Goal: Communication & Community: Participate in discussion

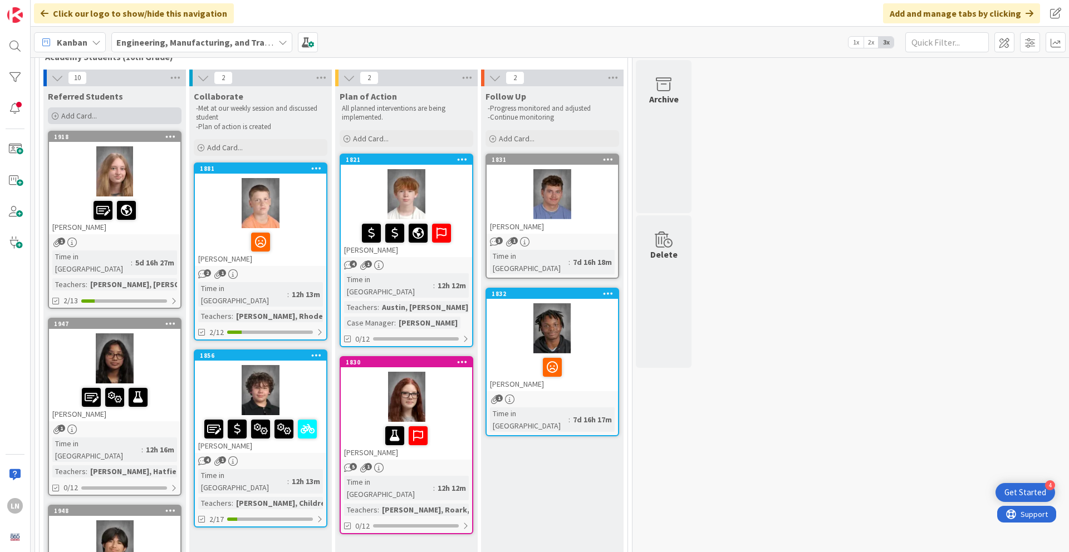
scroll to position [77, 0]
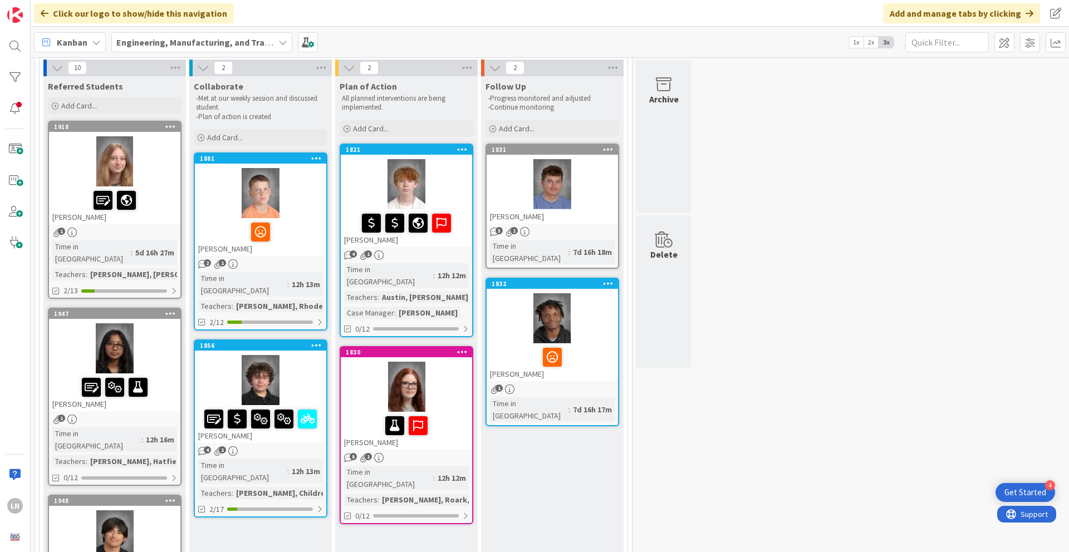
click at [138, 158] on div at bounding box center [114, 161] width 131 height 50
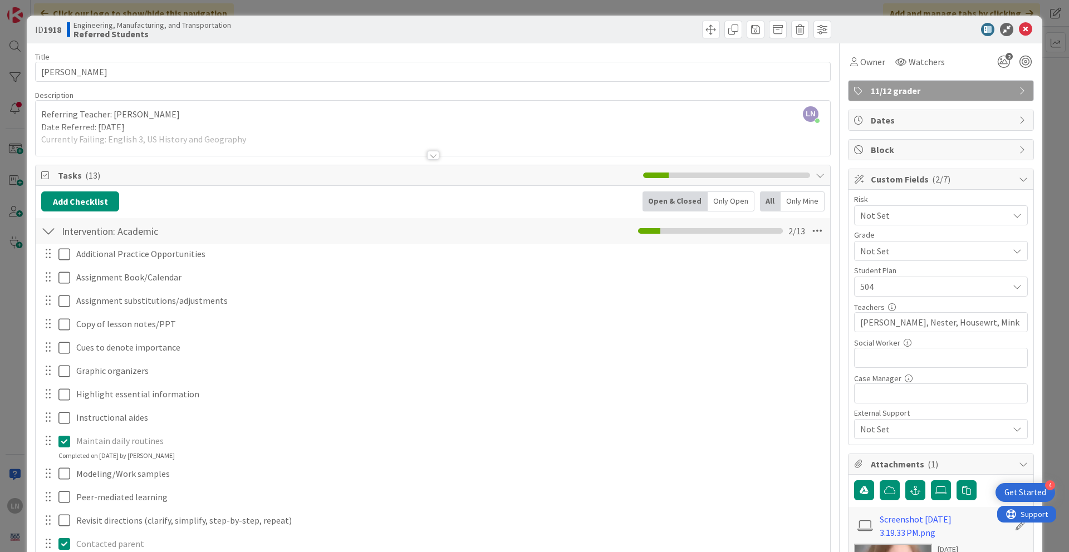
click at [790, 155] on div "Title 11 / 128 [PERSON_NAME] Description LN [PERSON_NAME] just joined Referring…" at bounding box center [534, 492] width 999 height 898
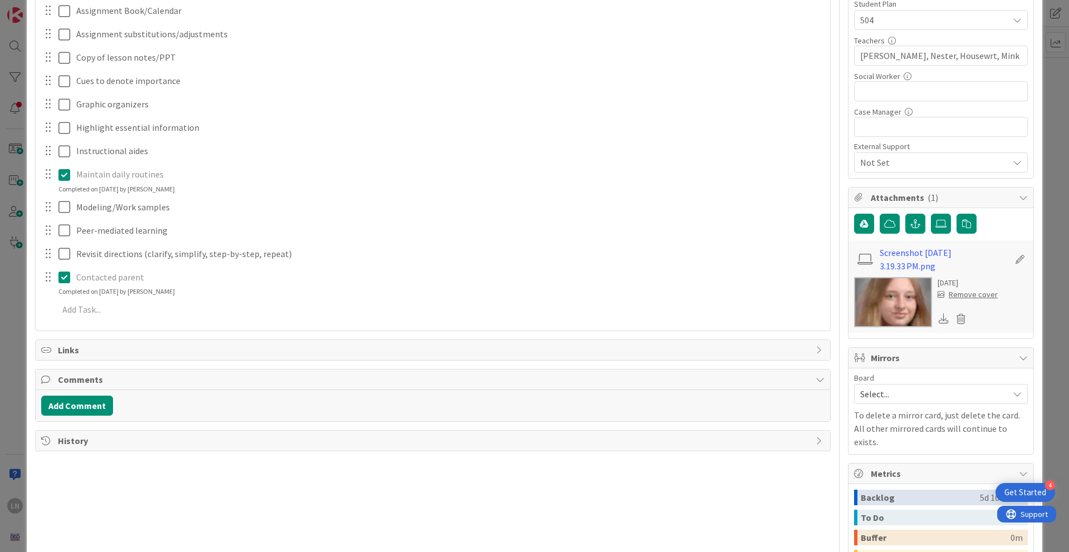
scroll to position [312, 0]
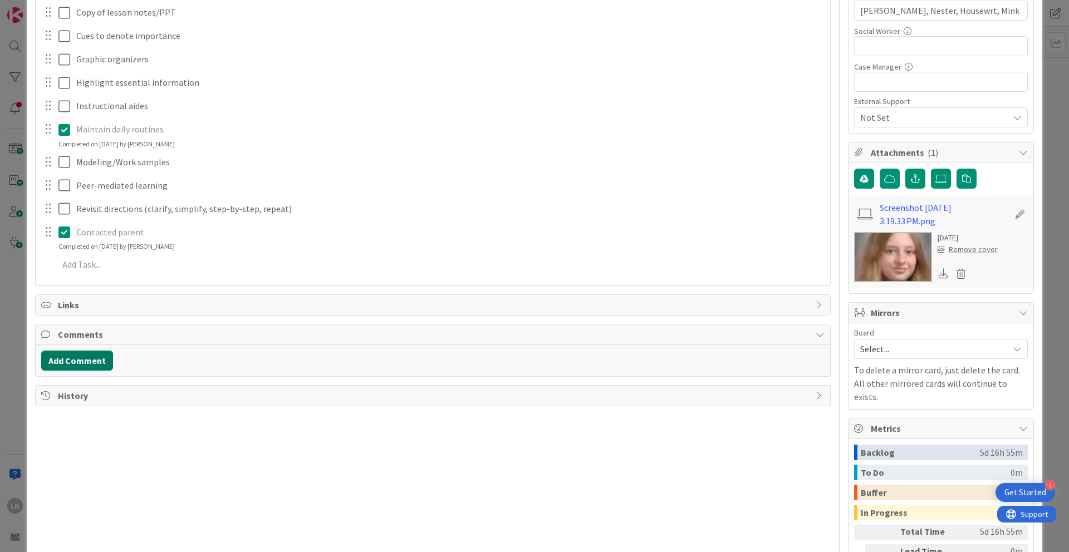
click at [100, 362] on button "Add Comment" at bounding box center [77, 361] width 72 height 20
click at [47, 378] on button "Add" at bounding box center [53, 443] width 25 height 13
click at [86, 361] on button "Add Comment" at bounding box center [77, 361] width 72 height 20
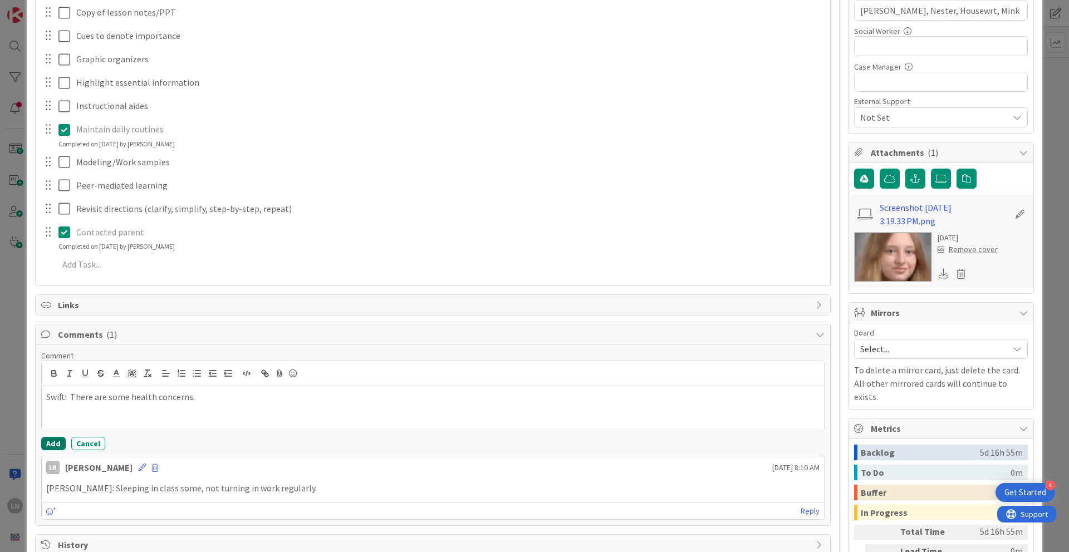
click at [54, 378] on button "Add" at bounding box center [53, 443] width 25 height 13
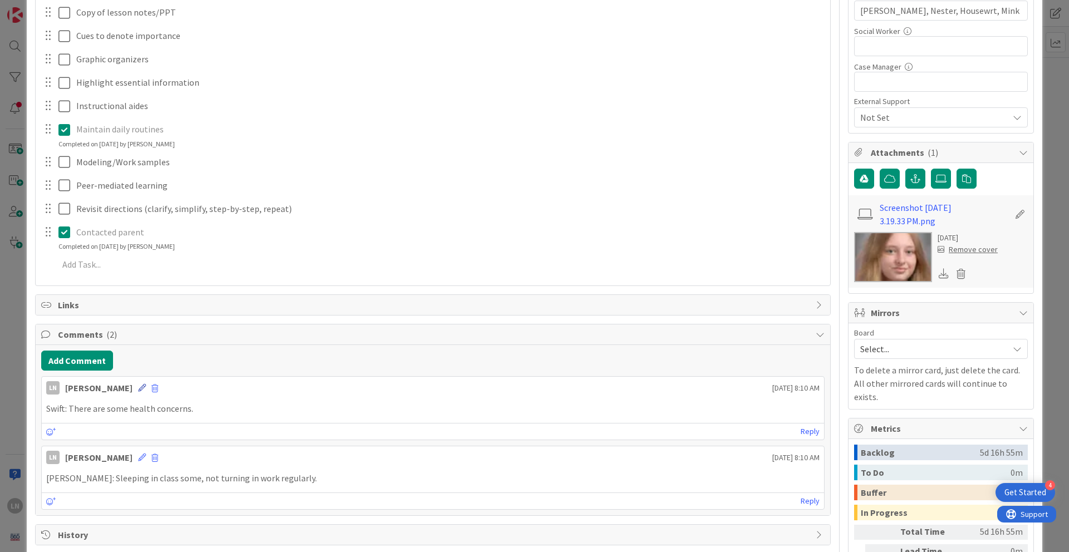
click at [138, 378] on icon at bounding box center [142, 388] width 8 height 8
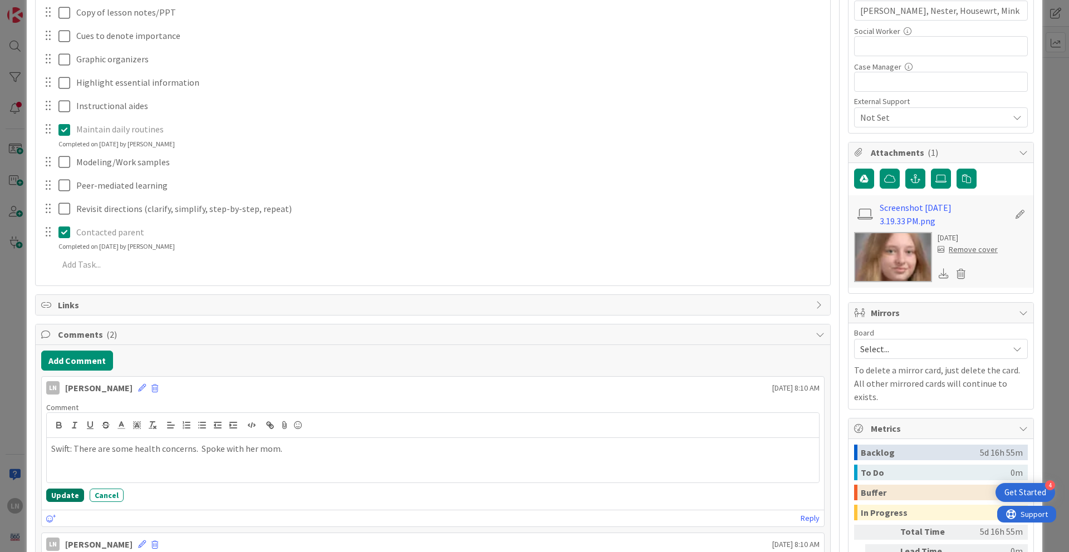
click at [74, 378] on button "Update" at bounding box center [65, 495] width 38 height 13
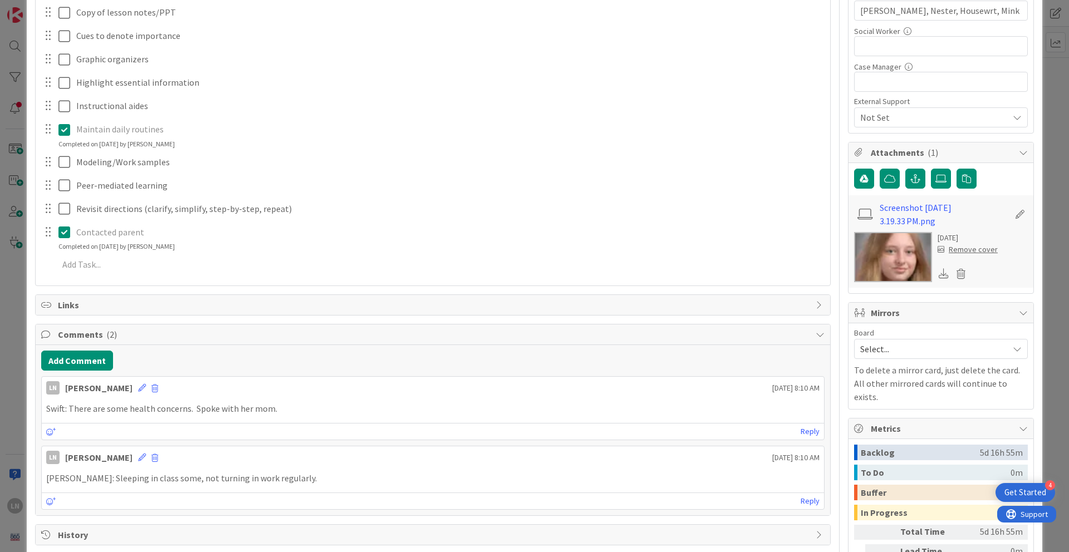
click at [790, 334] on div "Title 11 / 128 [PERSON_NAME] Description LN [PERSON_NAME] just joined Referring…" at bounding box center [534, 181] width 999 height 898
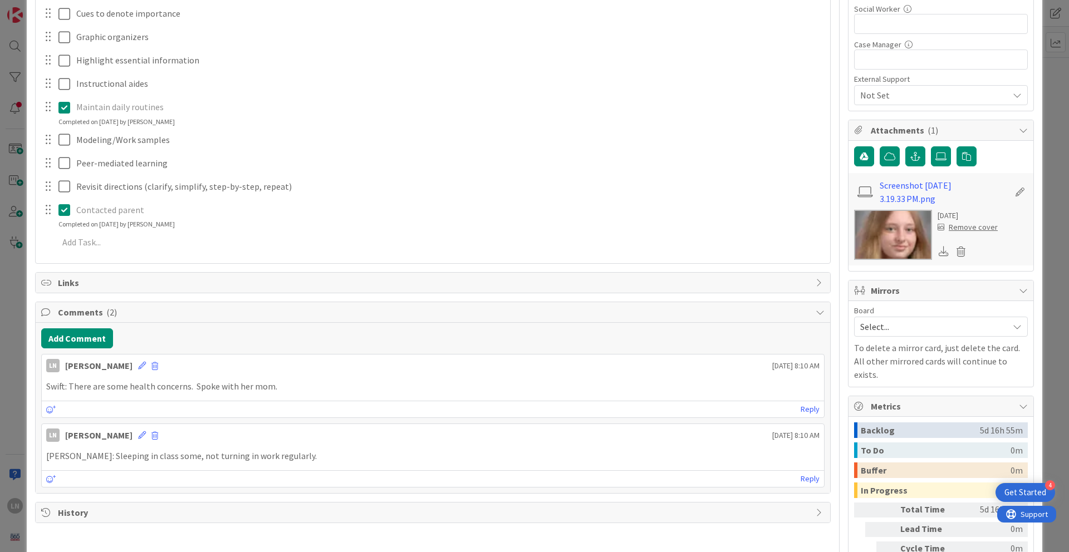
scroll to position [356, 0]
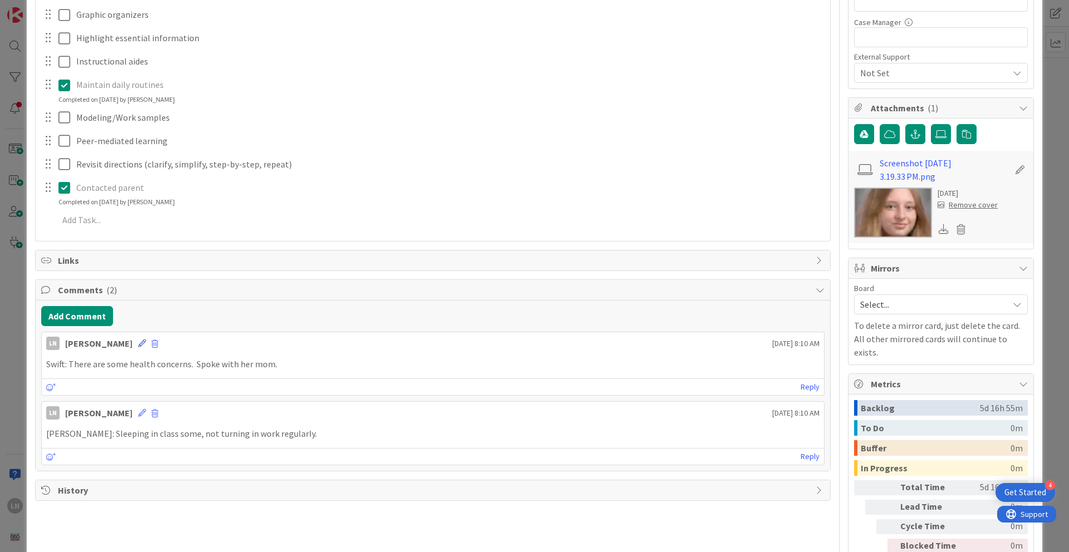
click at [138, 344] on icon at bounding box center [142, 344] width 8 height 8
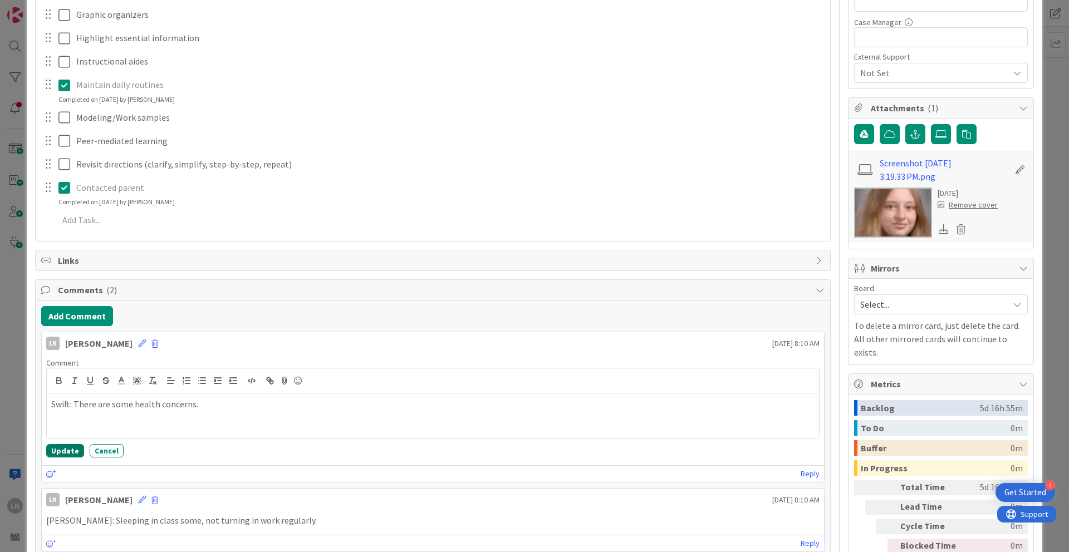
click at [66, 378] on button "Update" at bounding box center [65, 450] width 38 height 13
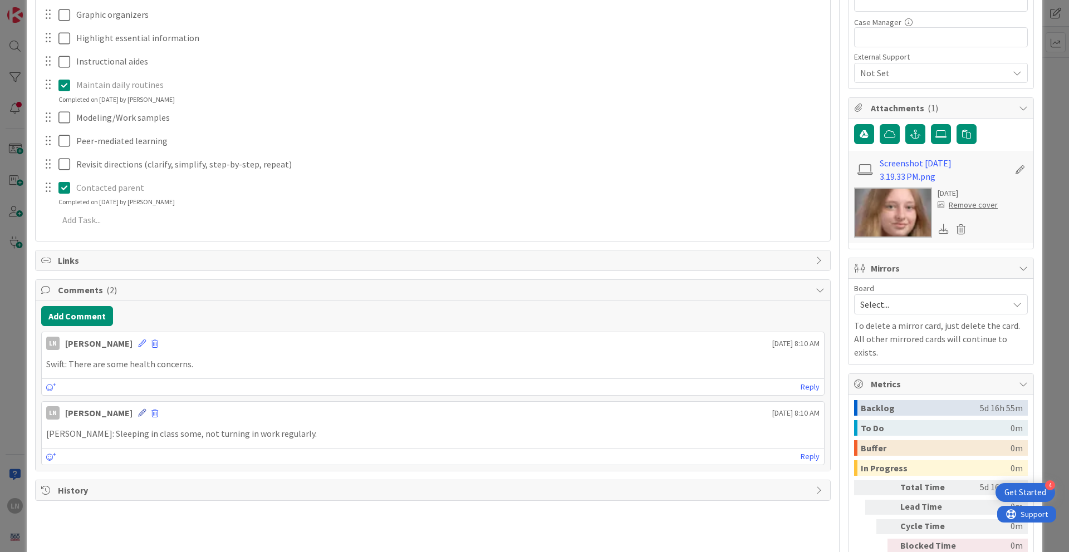
click at [138, 378] on icon at bounding box center [142, 413] width 8 height 8
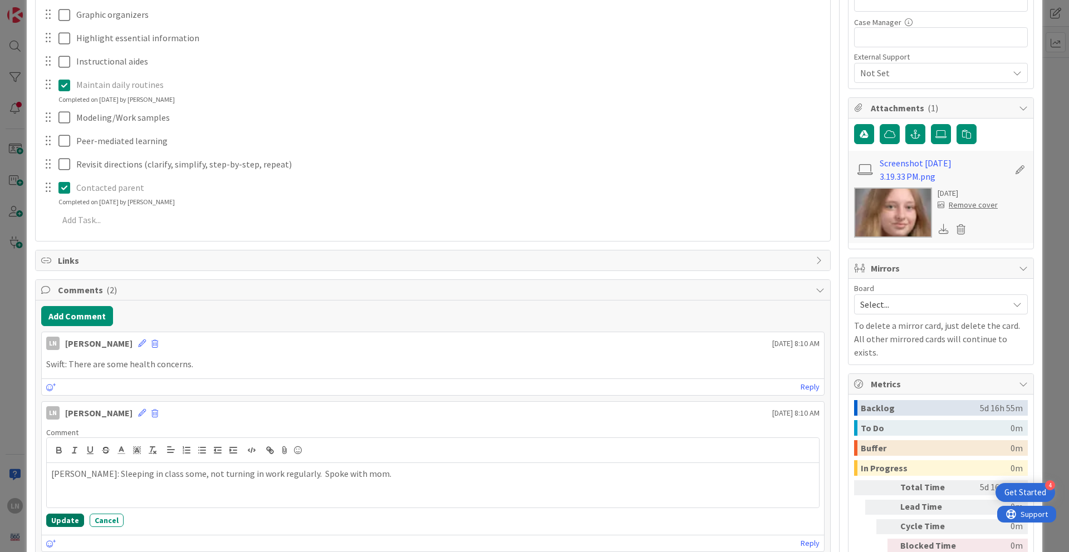
click at [67, 378] on button "Update" at bounding box center [65, 520] width 38 height 13
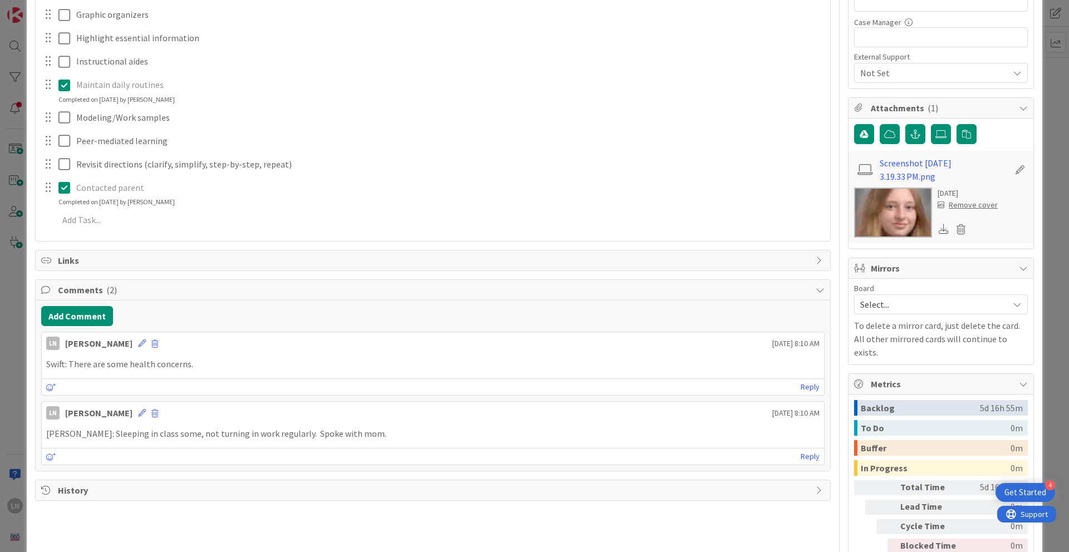
click at [790, 80] on div "ID 1918 Engineering, Manufacturing, and Transportation Referred Students Title …" at bounding box center [534, 276] width 1069 height 552
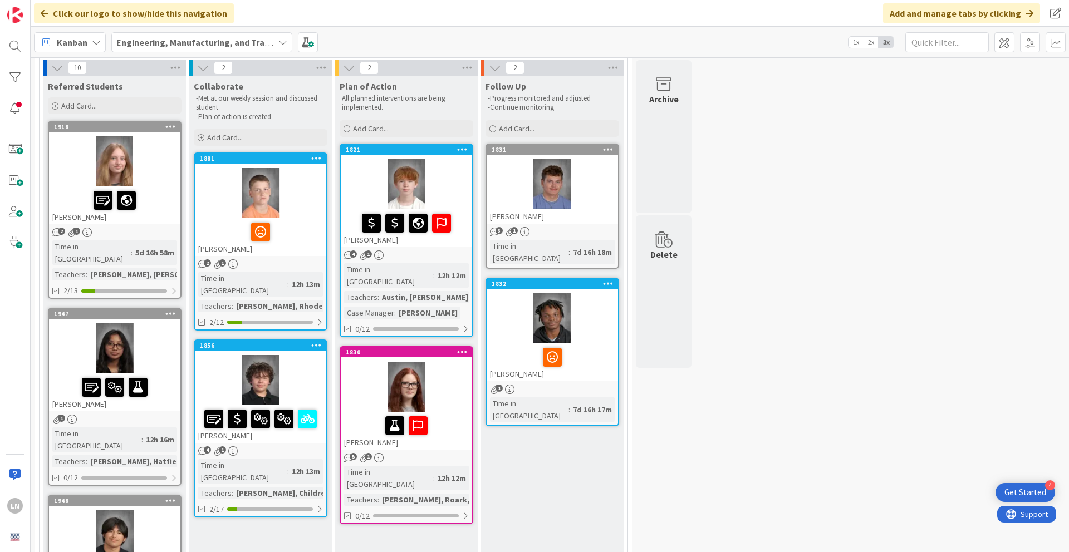
click at [164, 347] on div at bounding box center [114, 349] width 131 height 50
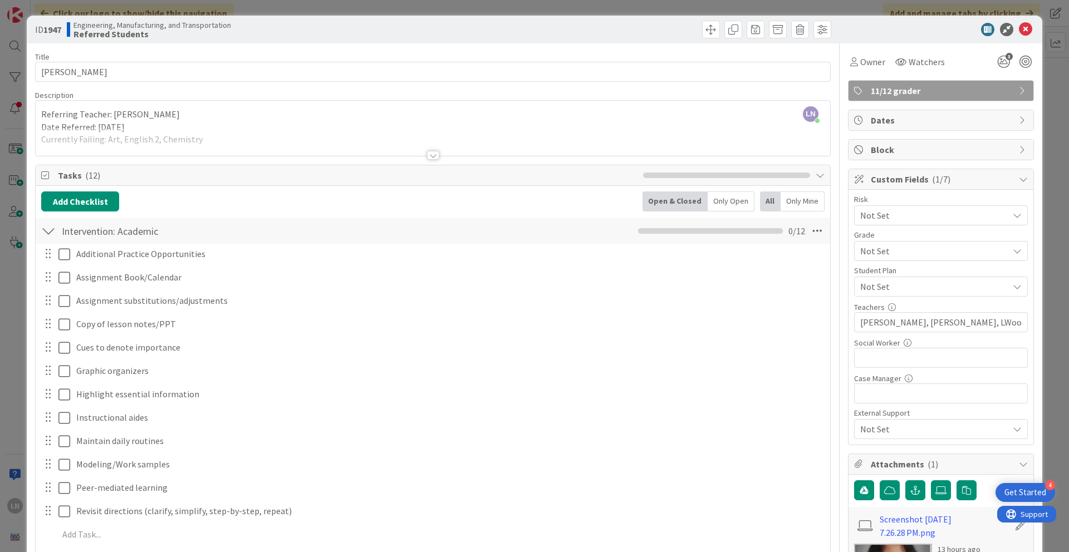
click at [790, 178] on div "ID 1947 Engineering, Manufacturing, and Transportation Referred Students Title …" at bounding box center [534, 276] width 1069 height 552
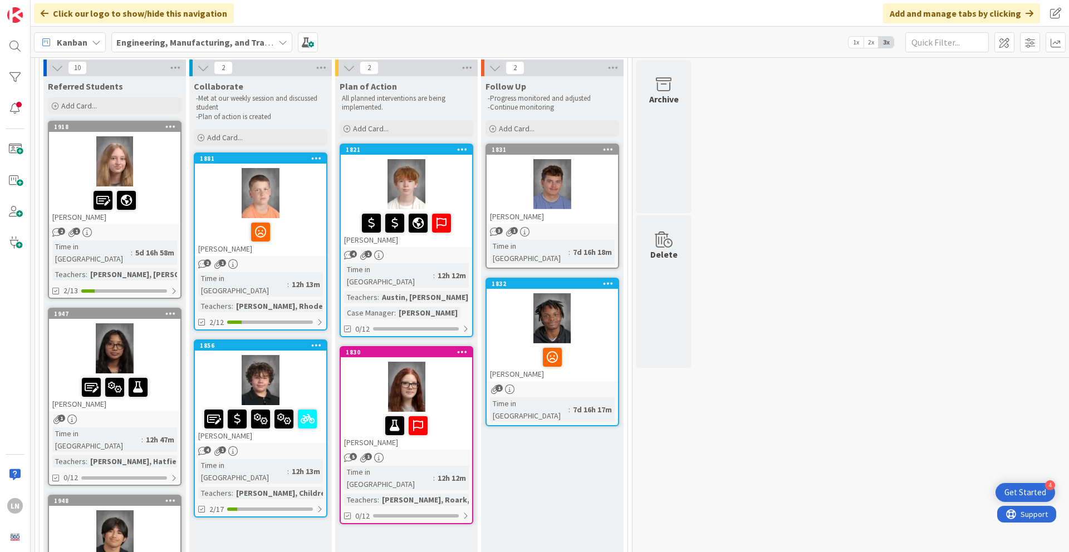
click at [166, 330] on div at bounding box center [114, 349] width 131 height 50
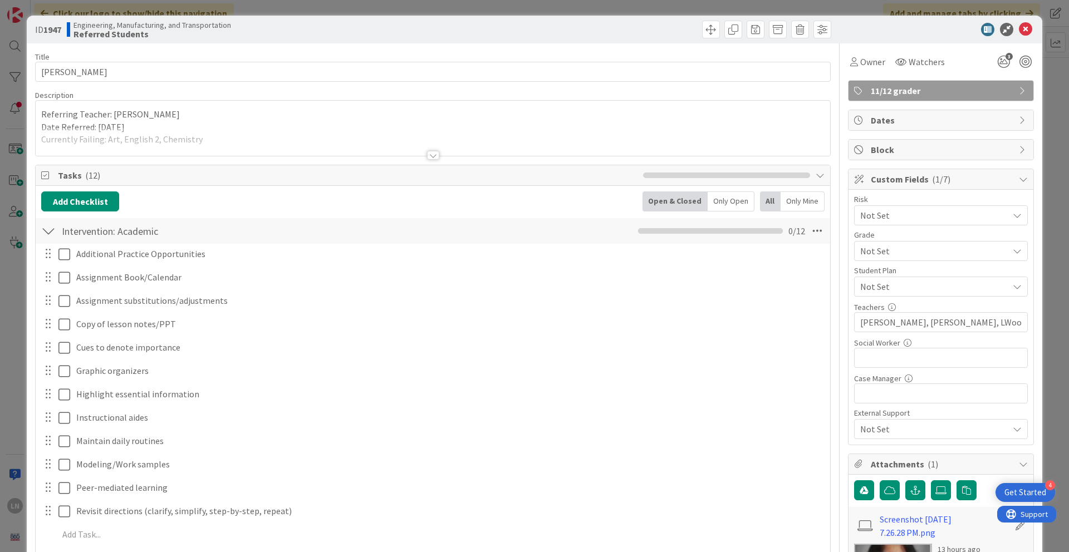
click at [790, 214] on div "Title 22 / 128 [PERSON_NAME] Description Referring Teacher: [PERSON_NAME] Date …" at bounding box center [534, 492] width 999 height 898
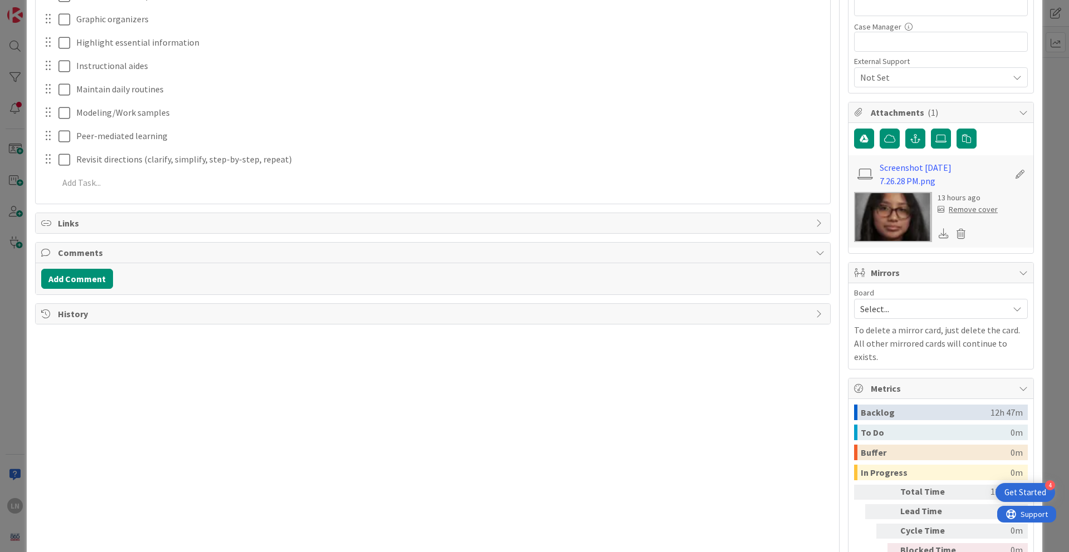
scroll to position [379, 0]
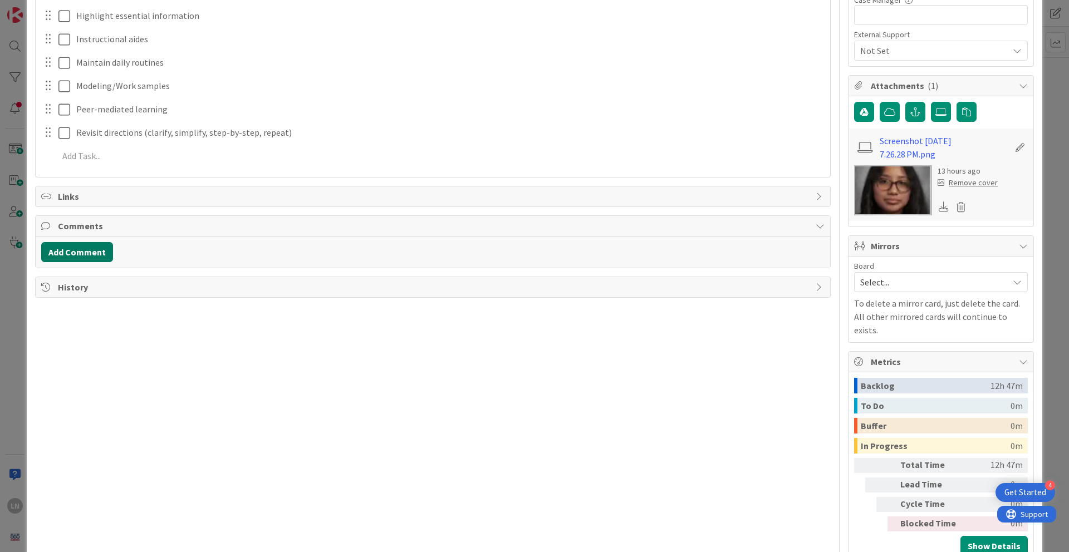
click at [95, 253] on button "Add Comment" at bounding box center [77, 252] width 72 height 20
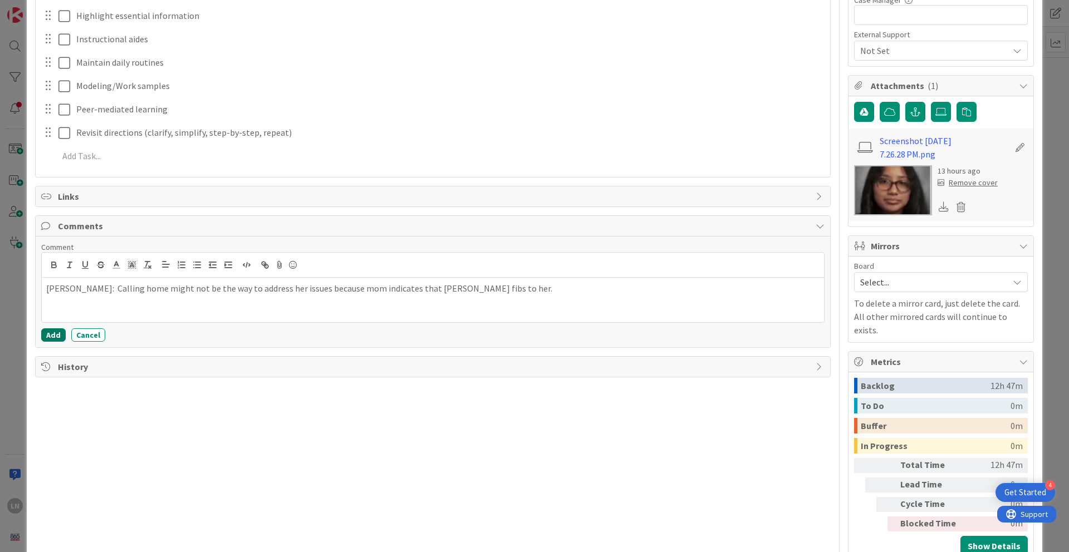
click at [46, 337] on button "Add" at bounding box center [53, 335] width 25 height 13
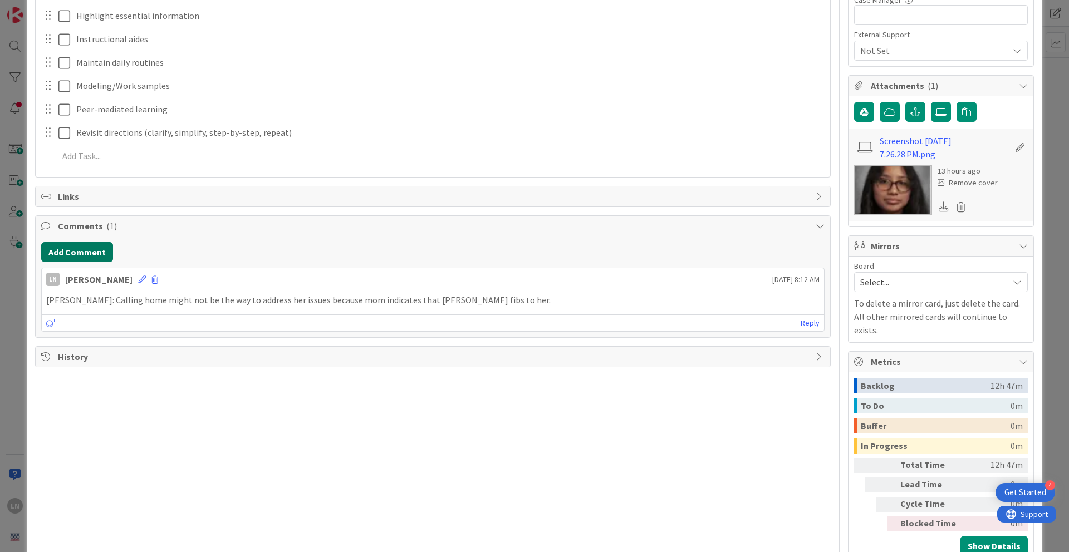
click at [94, 253] on button "Add Comment" at bounding box center [77, 252] width 72 height 20
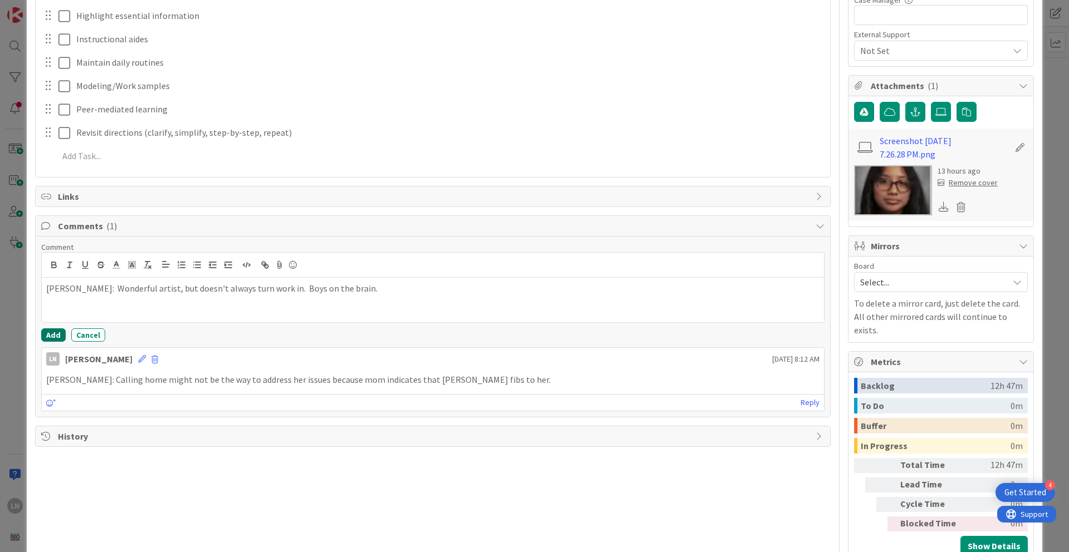
click at [46, 339] on button "Add" at bounding box center [53, 335] width 25 height 13
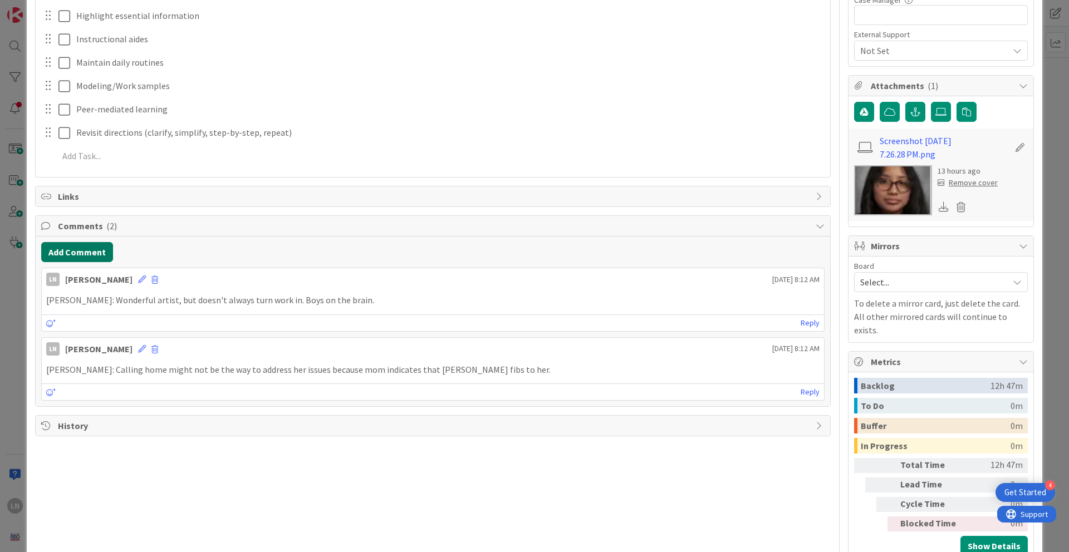
click at [96, 254] on button "Add Comment" at bounding box center [77, 252] width 72 height 20
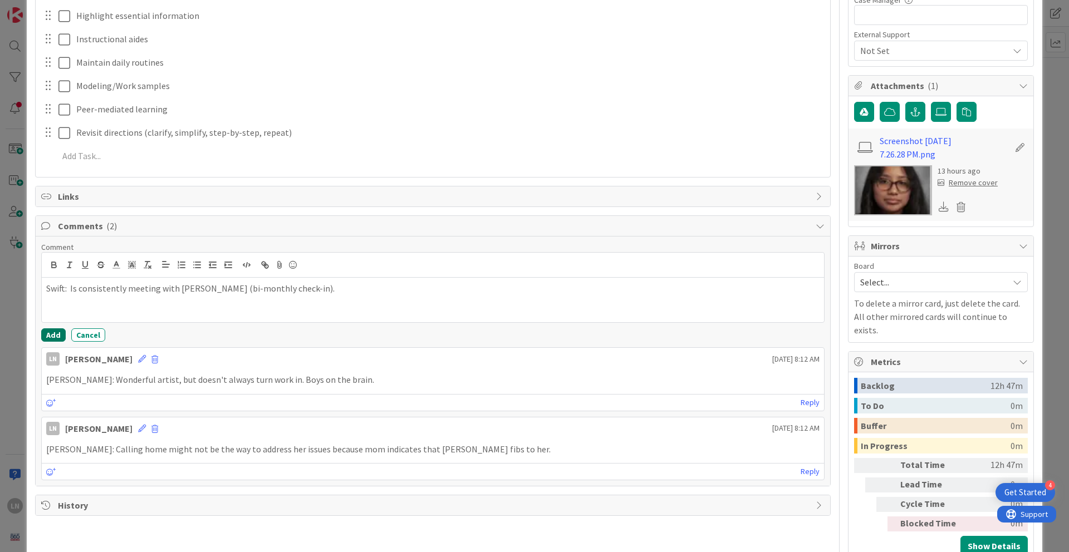
click at [58, 337] on button "Add" at bounding box center [53, 335] width 25 height 13
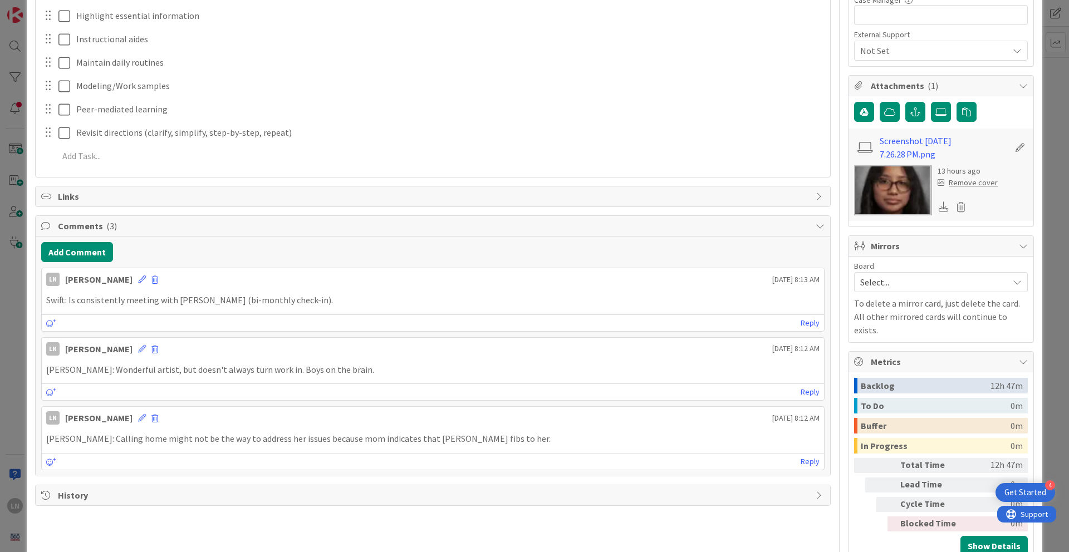
click at [790, 142] on div "ID 1947 Engineering, Manufacturing, and Transportation Referred Students Title …" at bounding box center [534, 276] width 1069 height 552
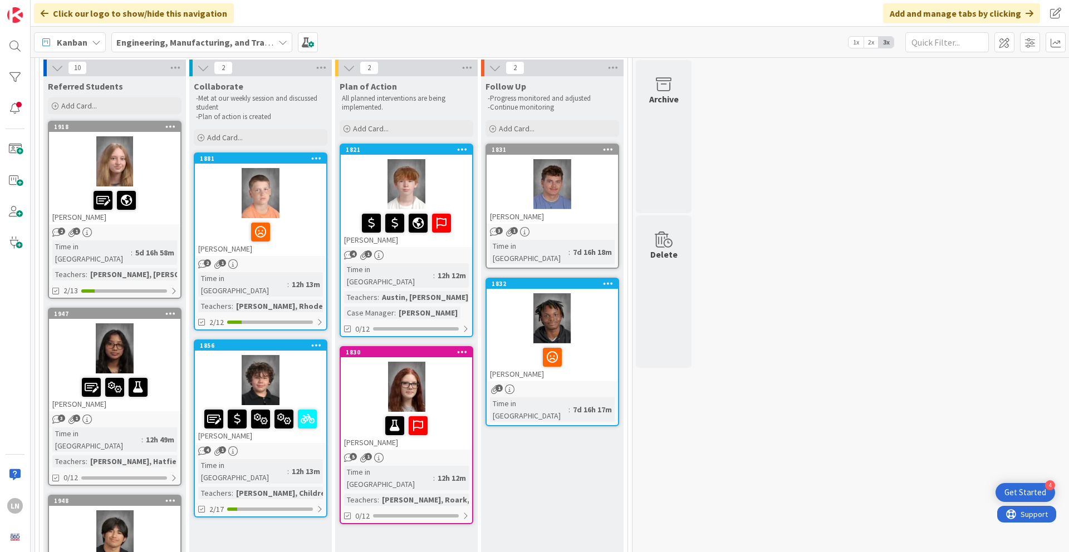
click at [167, 378] on div at bounding box center [114, 536] width 131 height 50
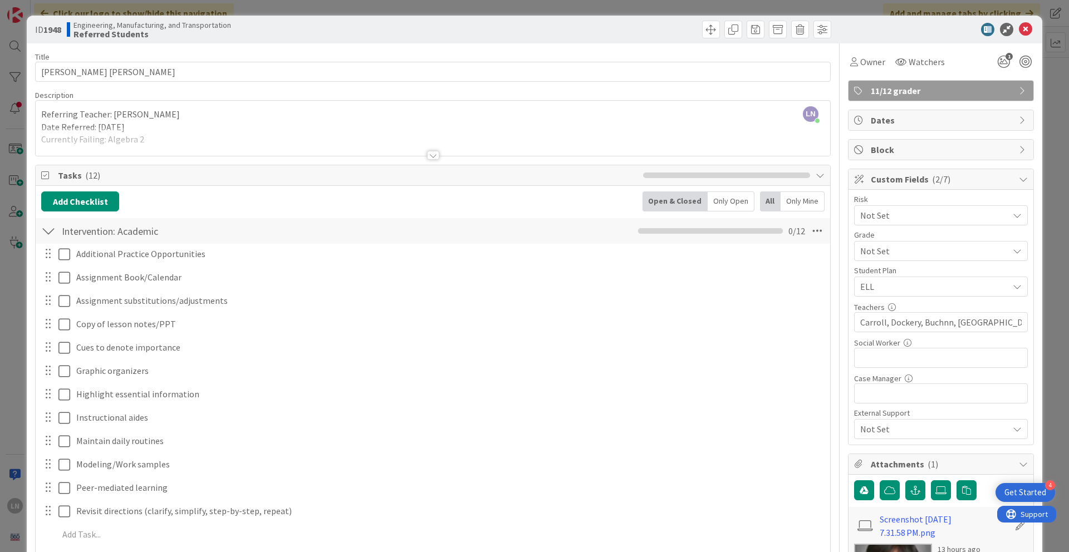
click at [790, 247] on div "Title 21 / 128 [PERSON_NAME] [PERSON_NAME] Description LN [PERSON_NAME] just jo…" at bounding box center [534, 492] width 999 height 898
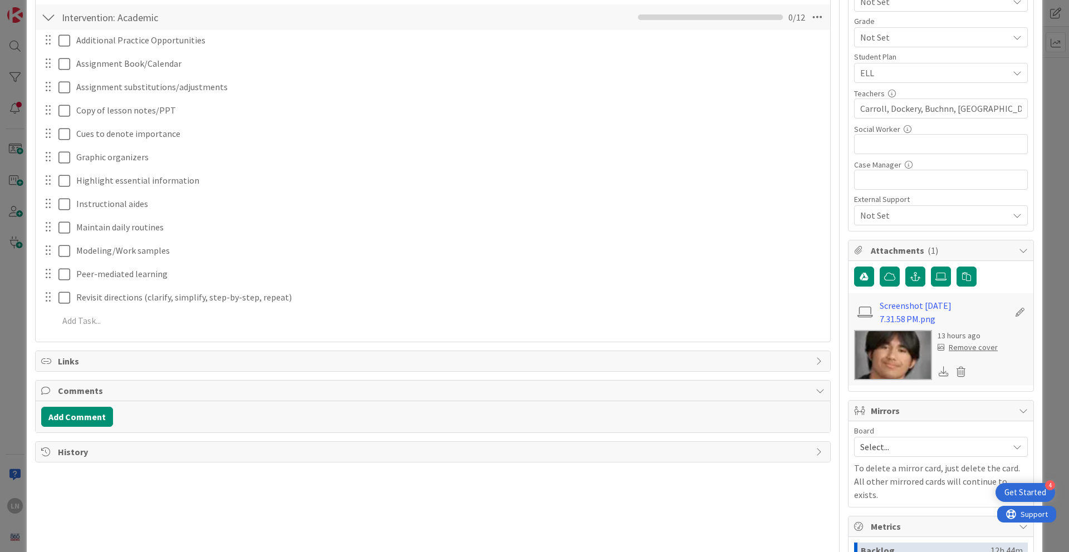
scroll to position [245, 0]
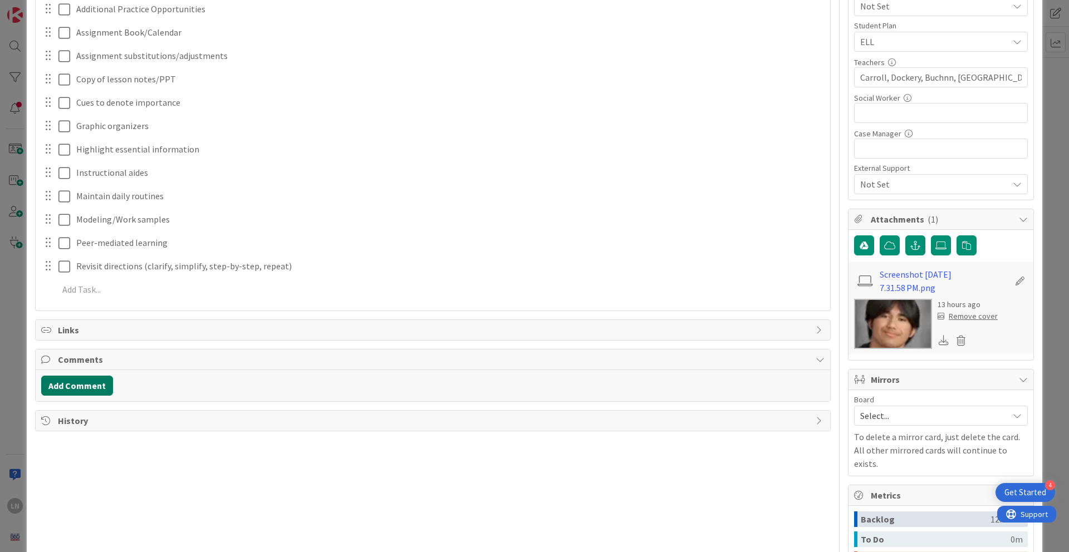
click at [104, 378] on button "Add Comment" at bounding box center [77, 386] width 72 height 20
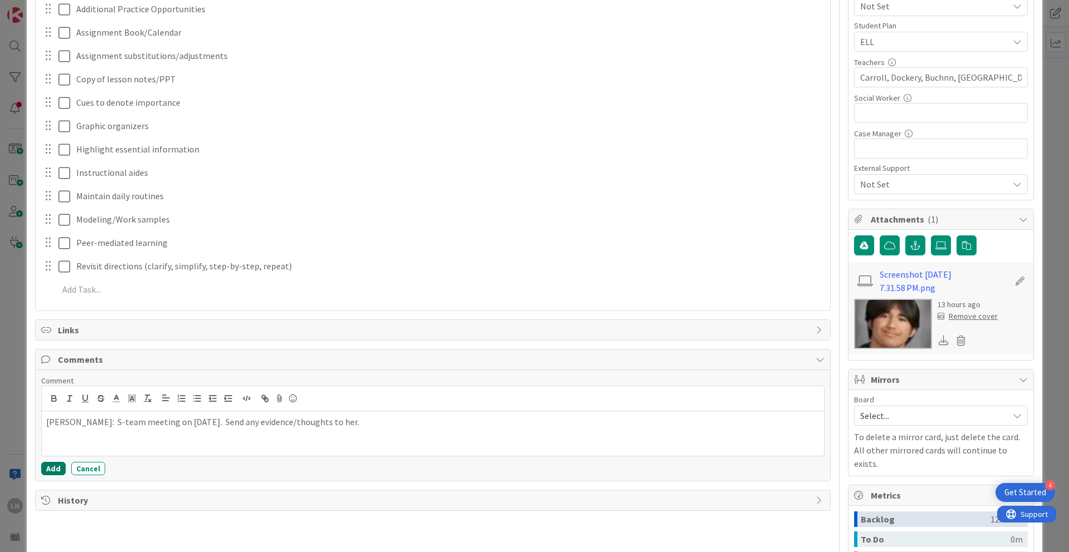
click at [49, 378] on button "Add" at bounding box center [53, 468] width 25 height 13
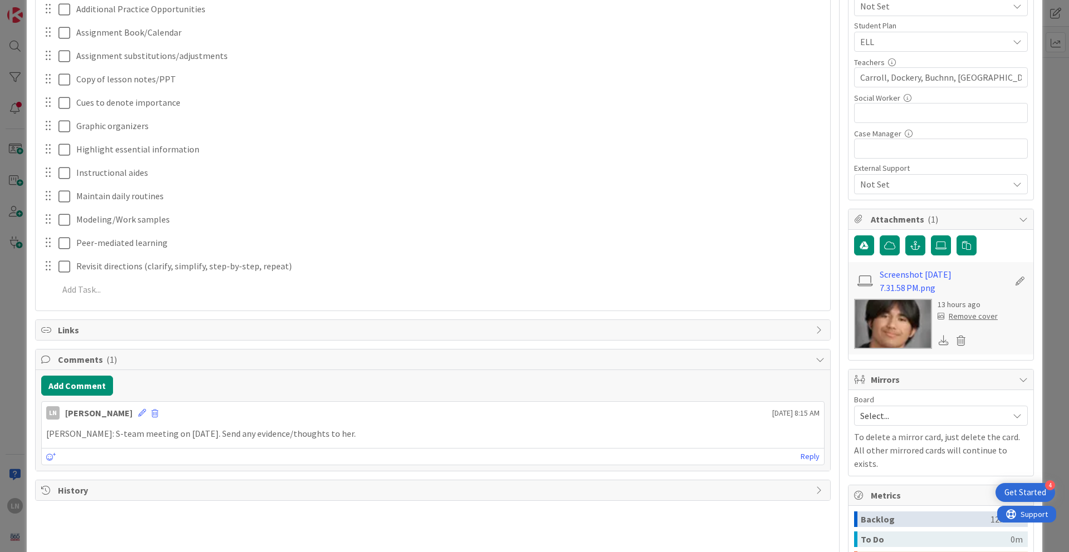
click at [790, 161] on div "ID 1948 Engineering, Manufacturing, and Transportation Referred Students Title …" at bounding box center [534, 276] width 1069 height 552
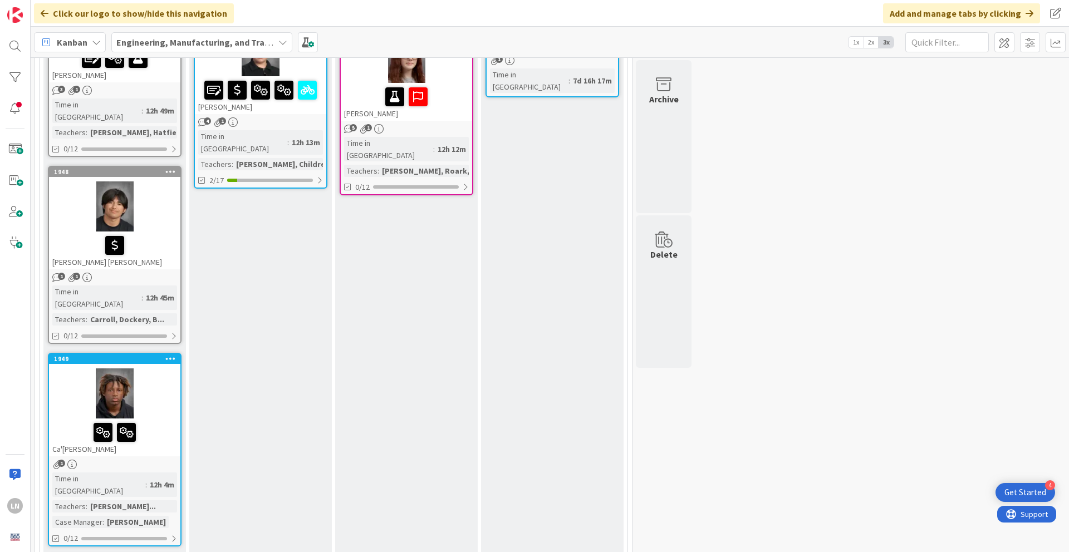
scroll to position [429, 0]
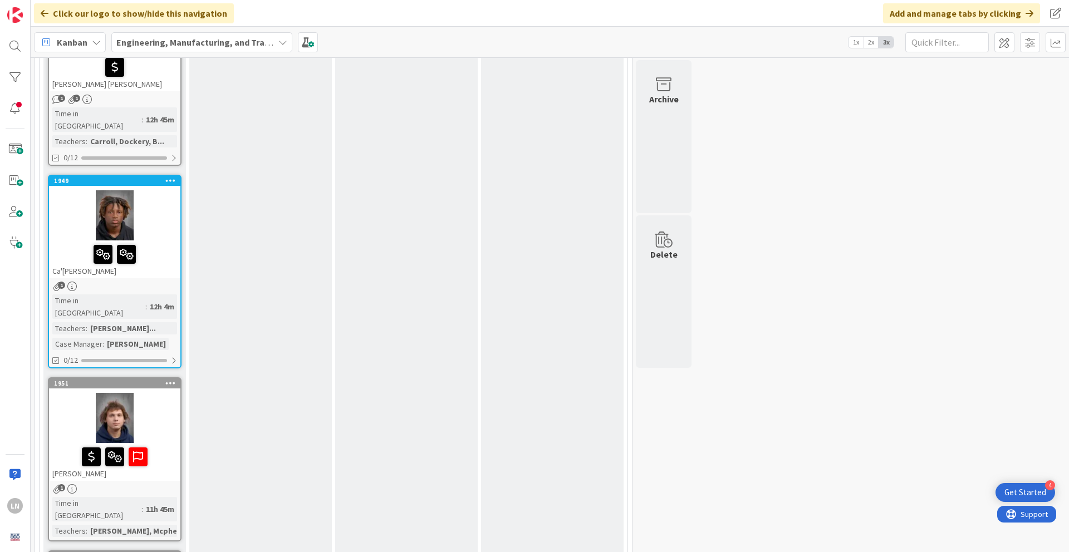
scroll to position [607, 0]
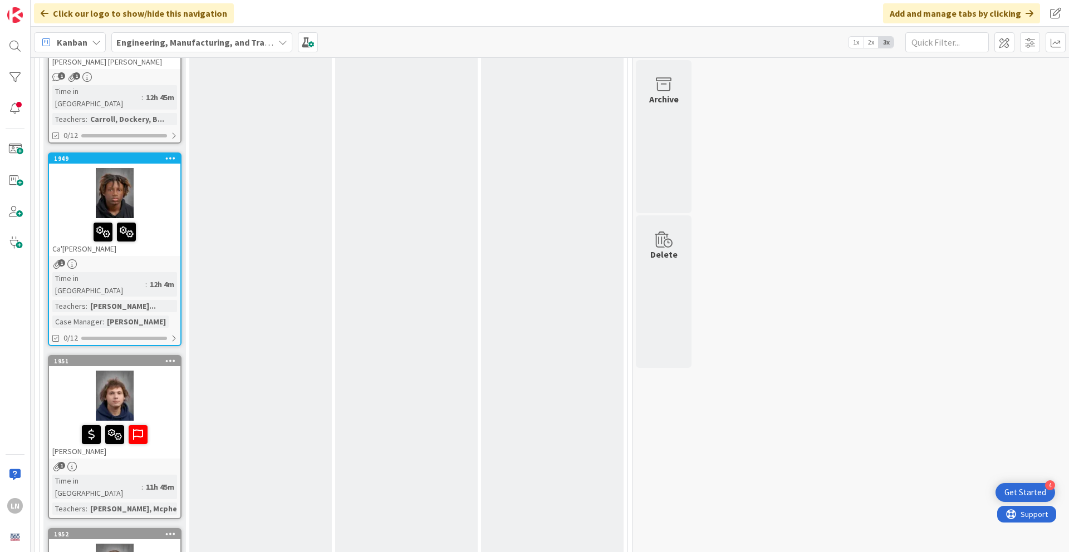
click at [166, 85] on div "Time in Column : 12h 45m Teachers : [PERSON_NAME], Dockery, B..." at bounding box center [114, 105] width 125 height 40
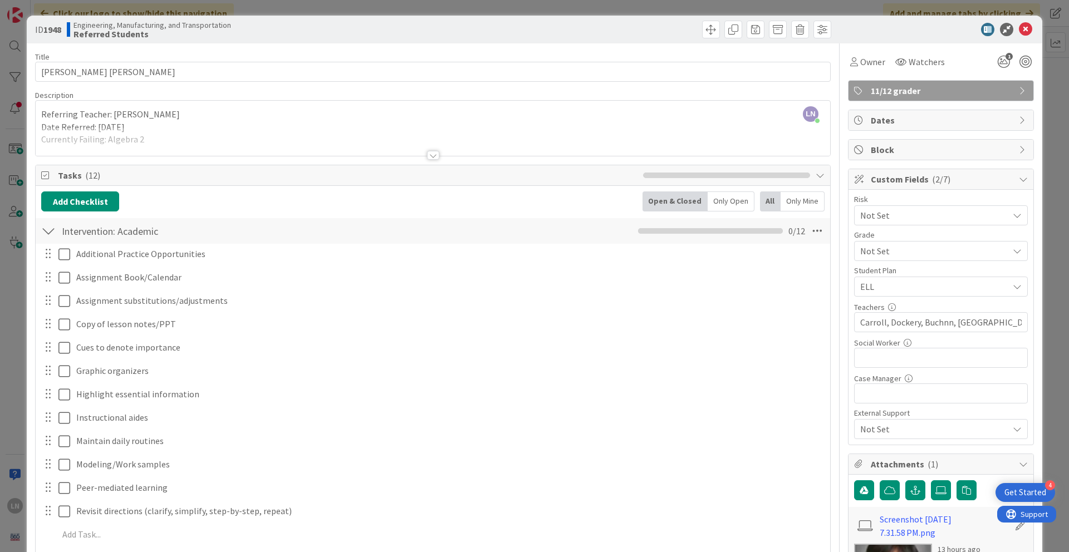
click at [790, 268] on div "Title 21 / 128 [PERSON_NAME] [PERSON_NAME] Description LN [PERSON_NAME] just jo…" at bounding box center [534, 492] width 999 height 898
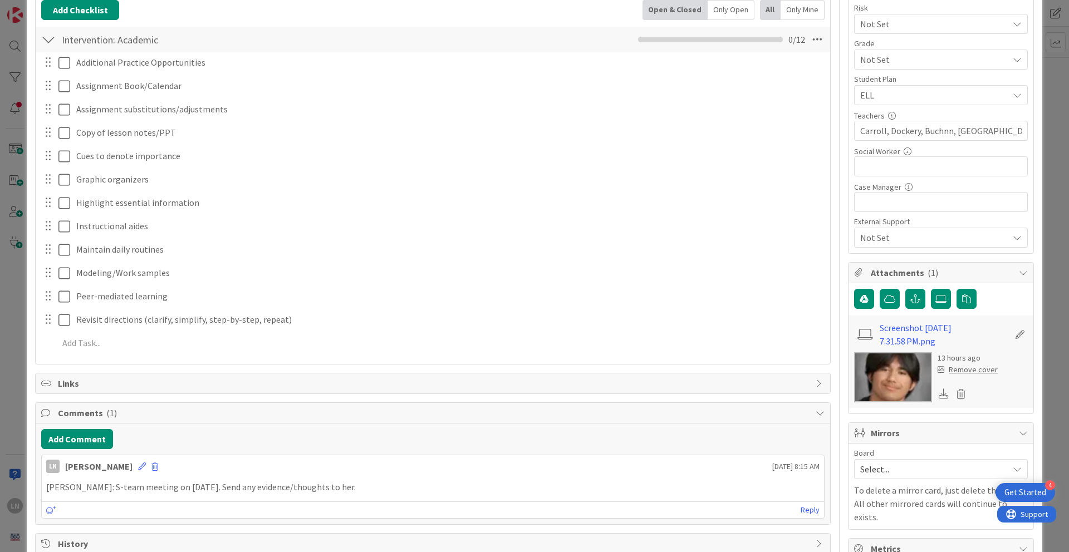
scroll to position [245, 0]
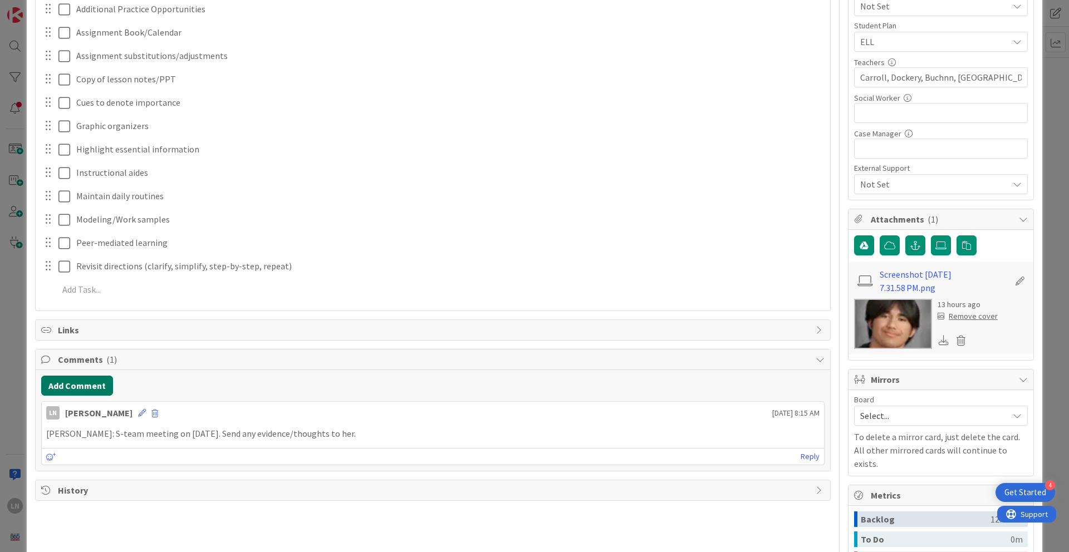
click at [104, 378] on button "Add Comment" at bounding box center [77, 386] width 72 height 20
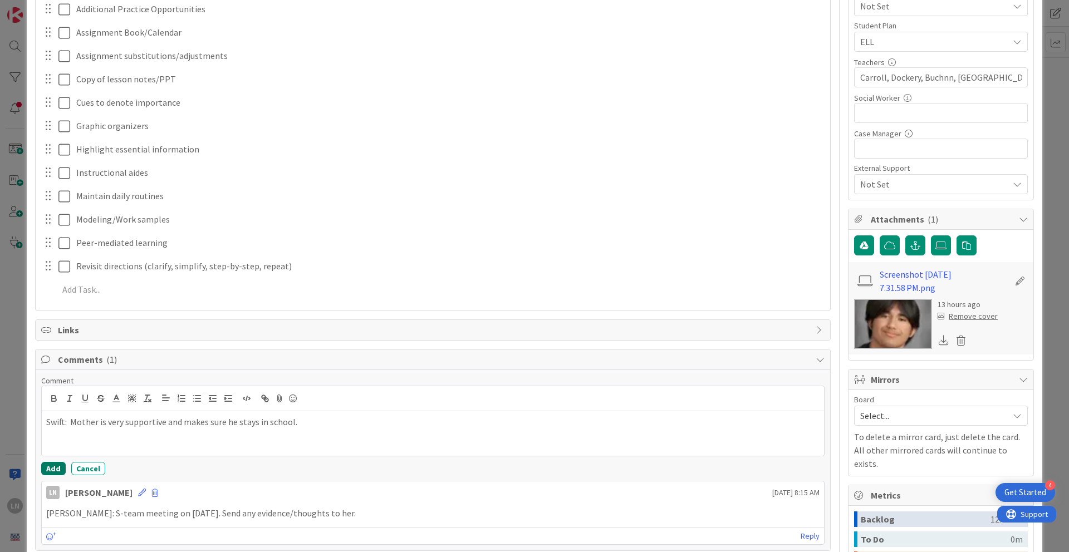
click at [55, 378] on button "Add" at bounding box center [53, 468] width 25 height 13
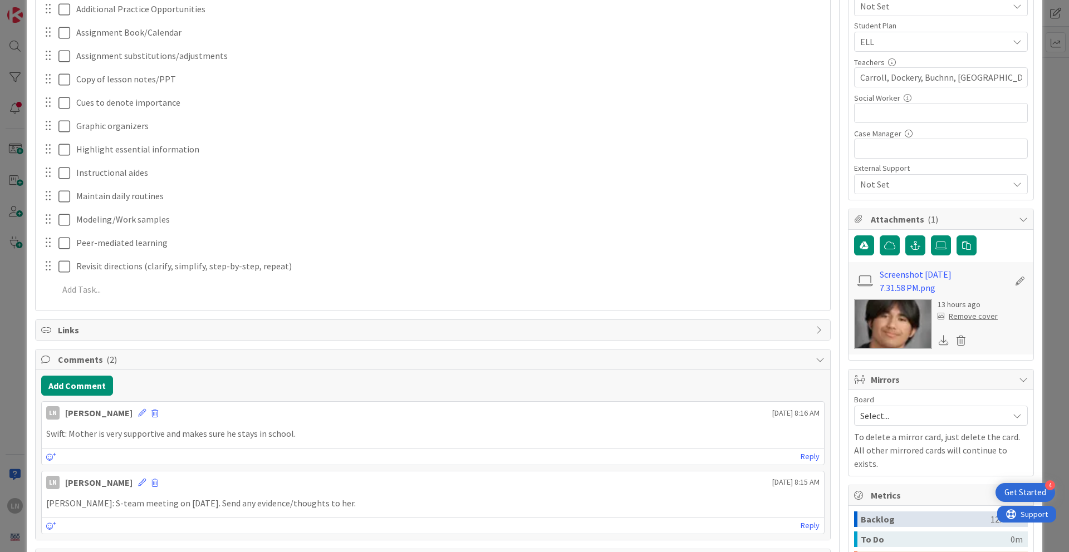
click at [790, 125] on div "ID 1948 Engineering, Manufacturing, and Transportation Referred Students Title …" at bounding box center [534, 276] width 1069 height 552
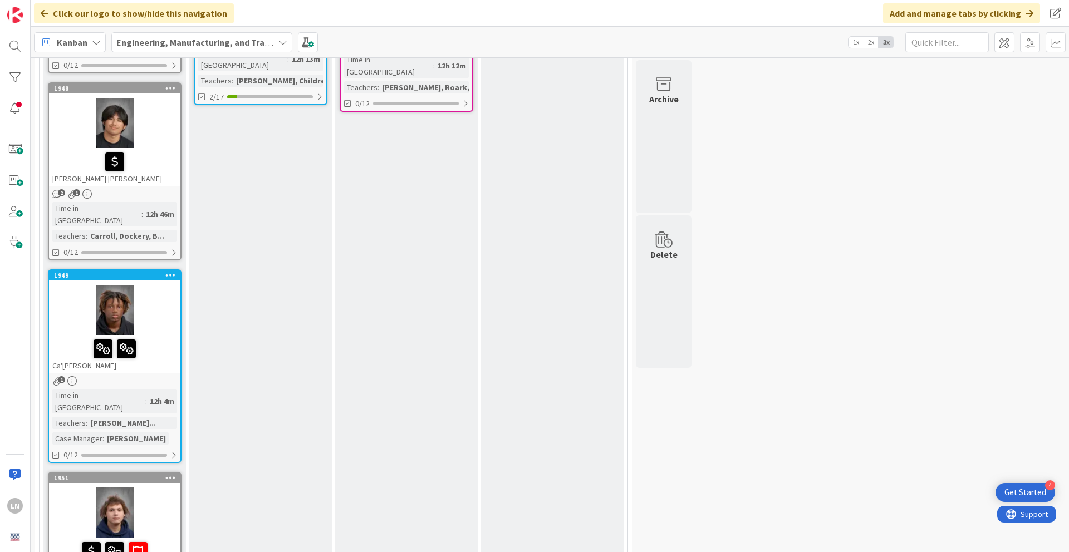
click at [170, 285] on div at bounding box center [114, 310] width 131 height 50
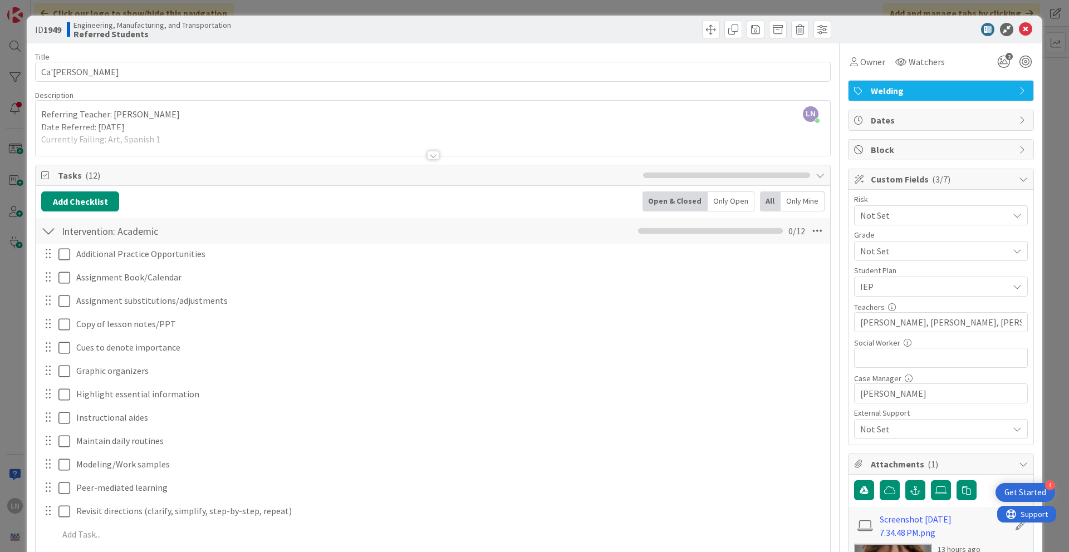
click at [790, 259] on div "Title 13 / 128 Ca'[PERSON_NAME] Description LN [PERSON_NAME] just joined Referr…" at bounding box center [534, 492] width 999 height 898
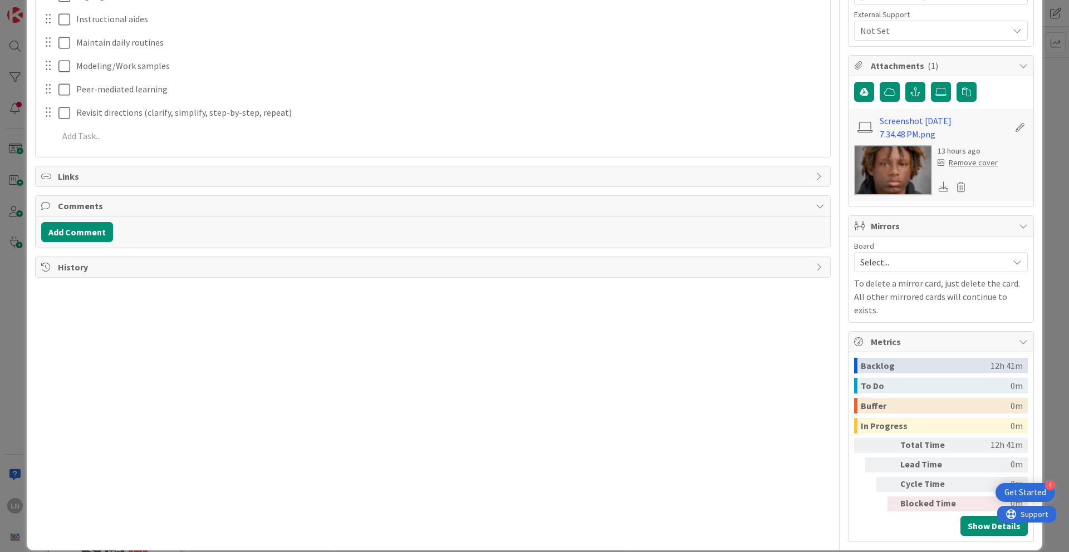
scroll to position [399, 0]
click at [102, 232] on button "Add Comment" at bounding box center [77, 232] width 72 height 20
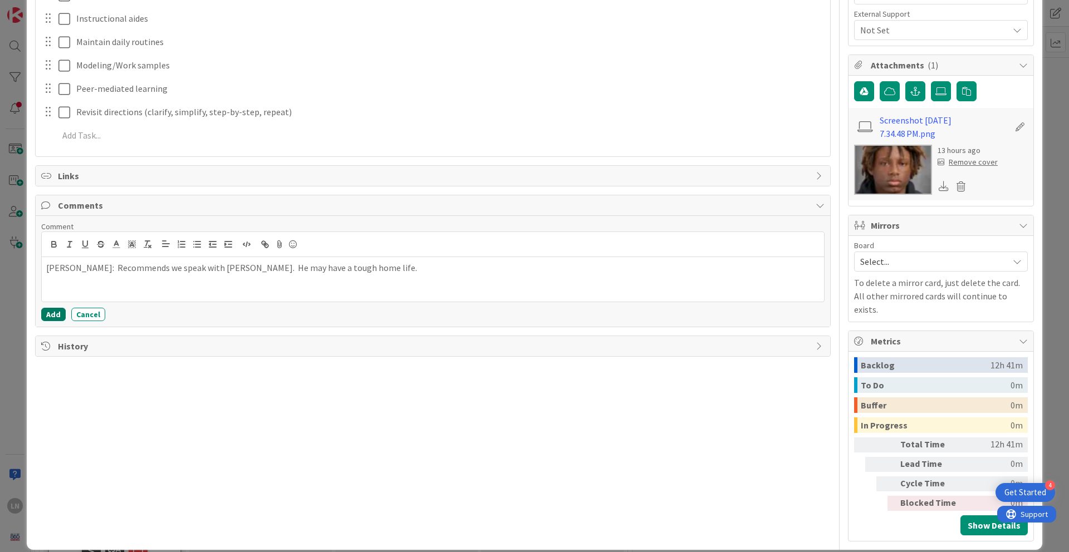
click at [48, 312] on button "Add" at bounding box center [53, 314] width 25 height 13
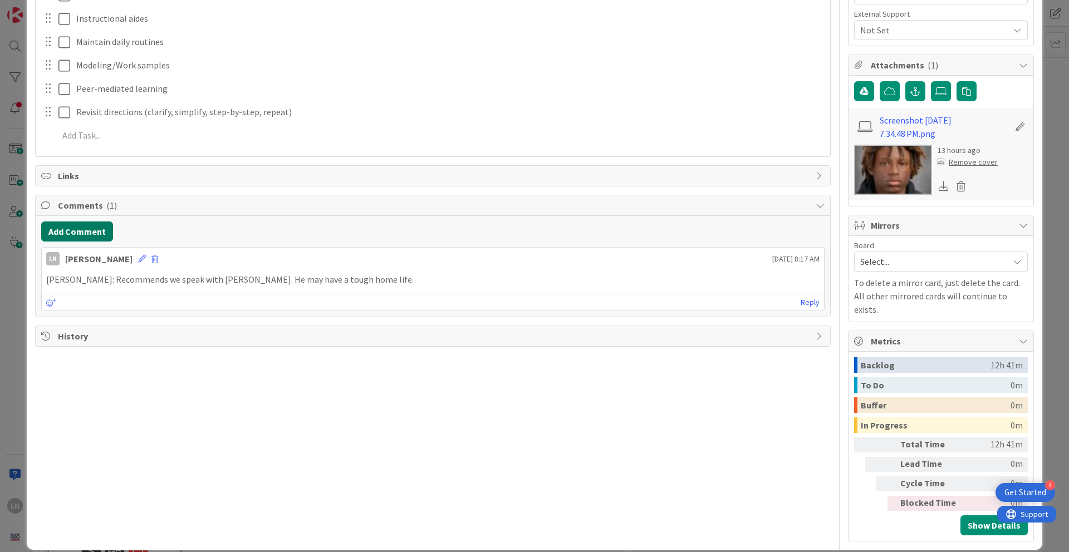
click at [85, 232] on button "Add Comment" at bounding box center [77, 232] width 72 height 20
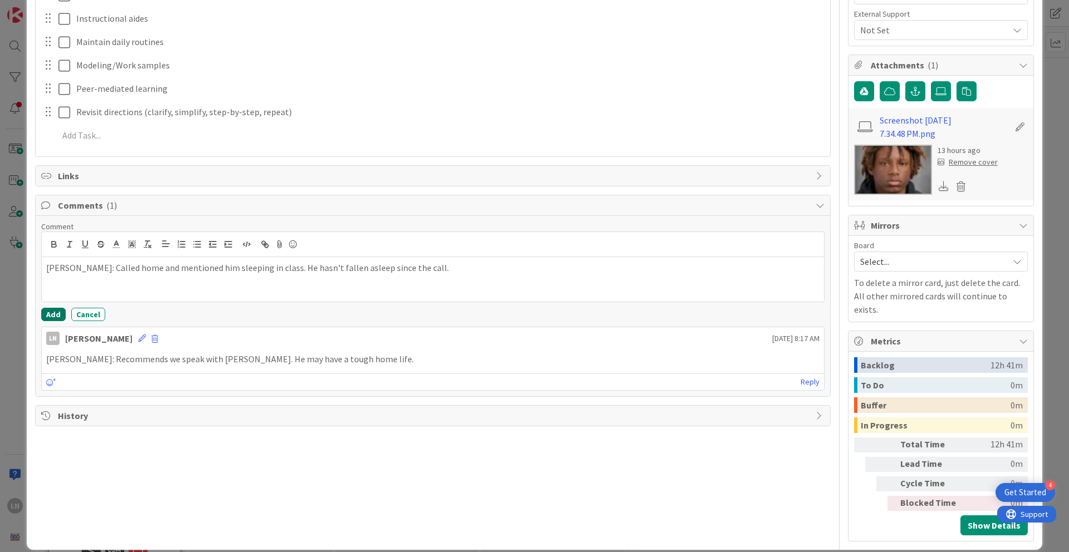
click at [53, 311] on button "Add" at bounding box center [53, 314] width 25 height 13
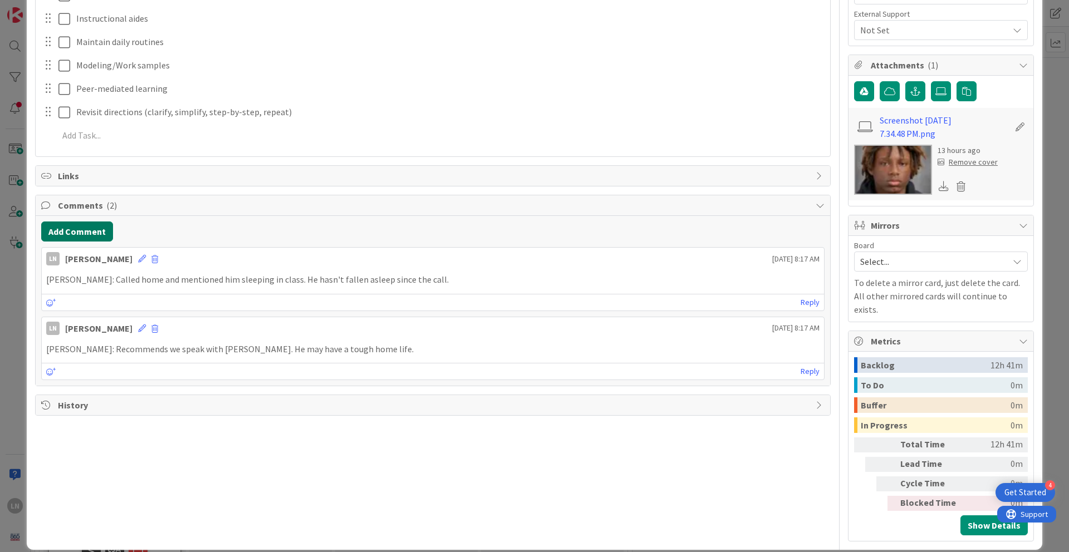
click at [86, 233] on button "Add Comment" at bounding box center [77, 232] width 72 height 20
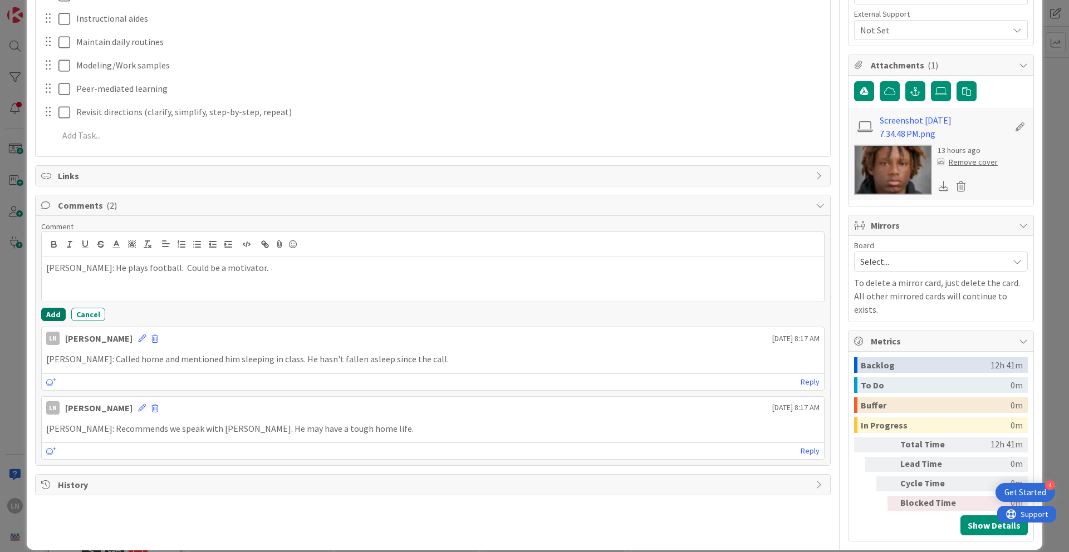
click at [47, 311] on button "Add" at bounding box center [53, 314] width 25 height 13
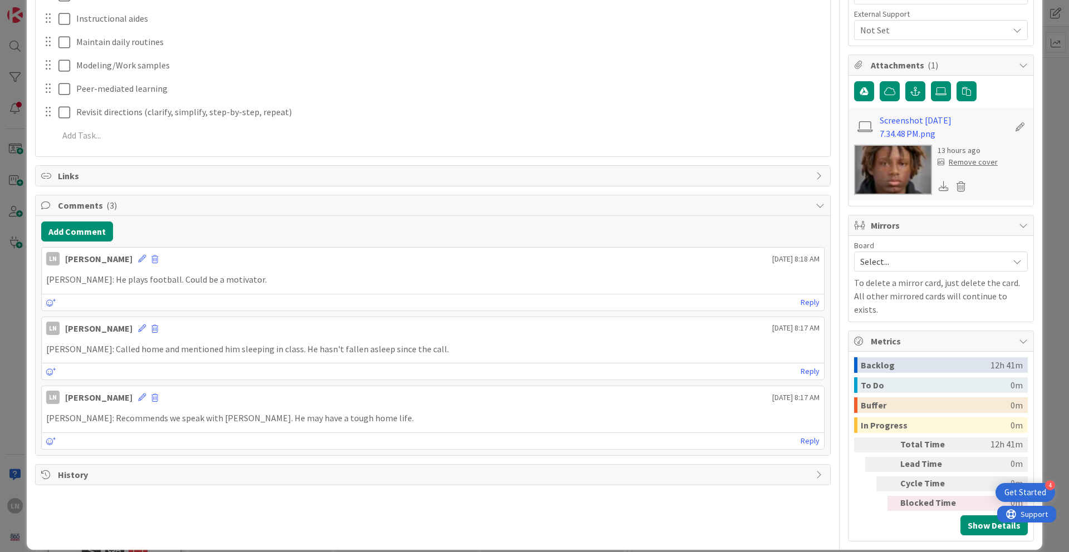
click at [790, 256] on div "ID 1949 Engineering, Manufacturing, and Transportation Referred Students Title …" at bounding box center [535, 83] width 1016 height 934
click at [790, 378] on div "Backlog 12h 41m To Do 0m Buffer 0m In Progress 0m Total Time 12h 41m Lead Time …" at bounding box center [941, 446] width 185 height 189
click at [790, 326] on div "ID 1949 Engineering, Manufacturing, and Transportation Referred Students Title …" at bounding box center [534, 276] width 1069 height 552
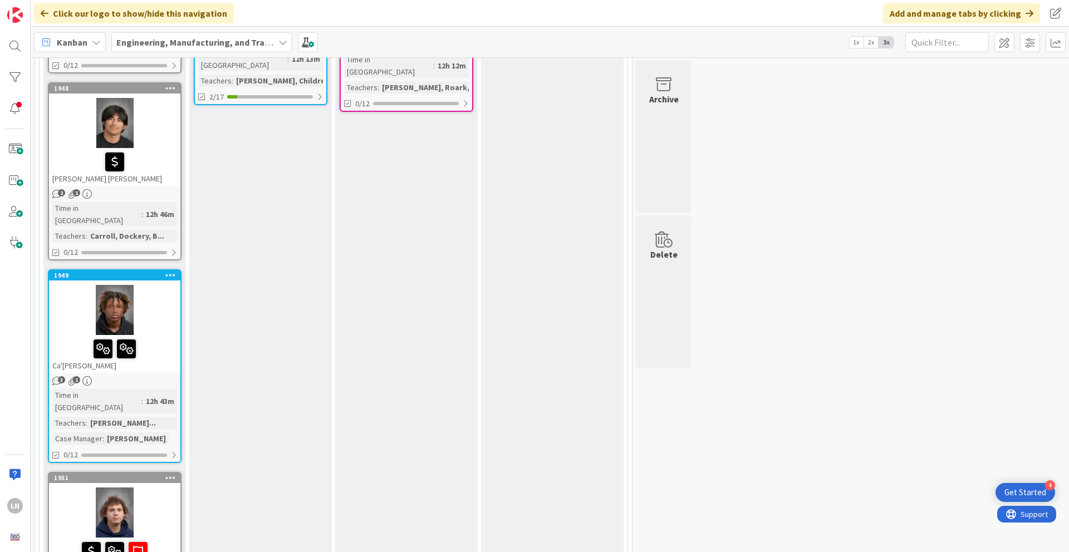
click at [165, 378] on div at bounding box center [114, 513] width 131 height 50
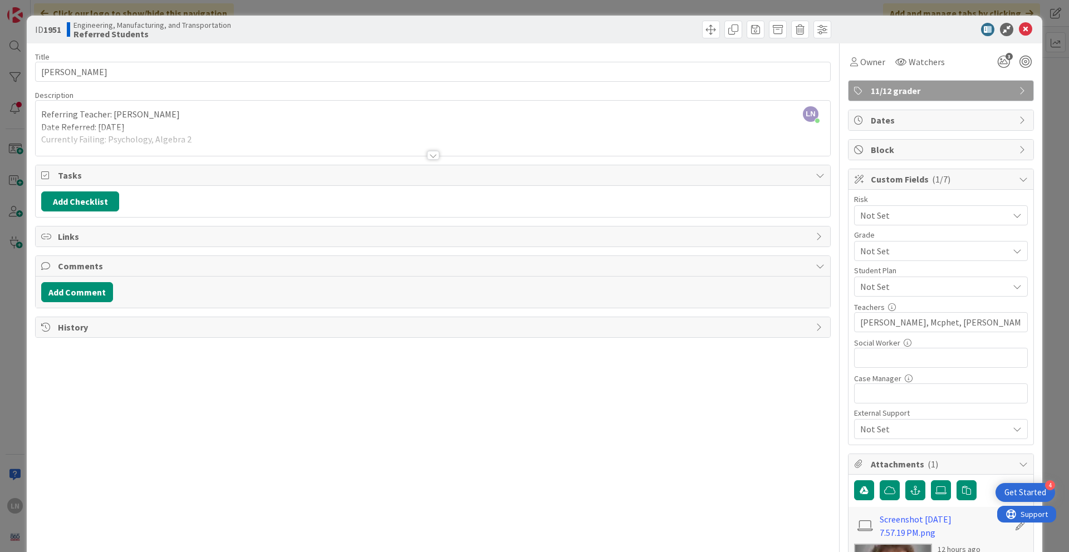
click at [430, 158] on div at bounding box center [433, 155] width 12 height 9
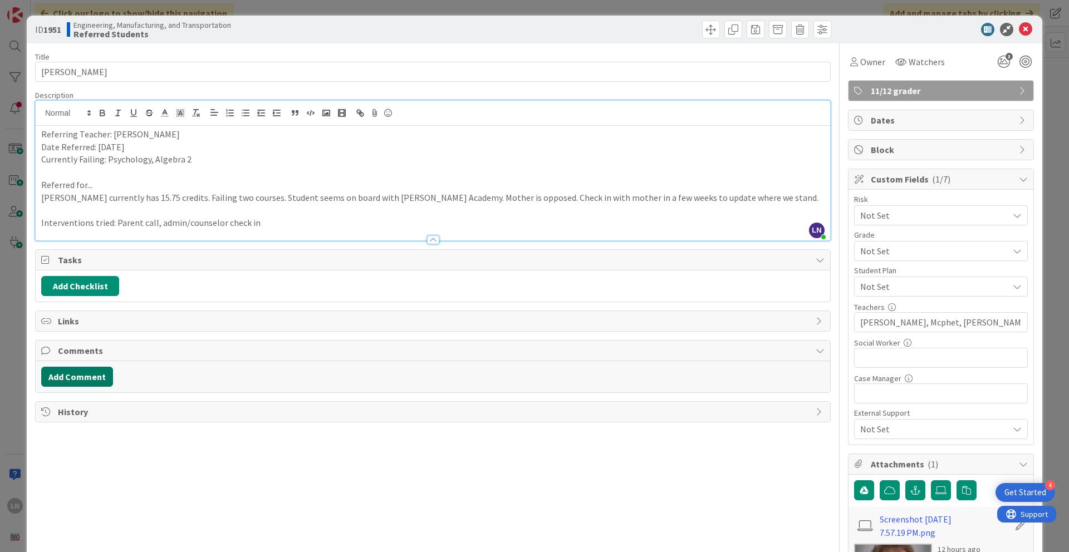
click at [91, 378] on button "Add Comment" at bounding box center [77, 377] width 72 height 20
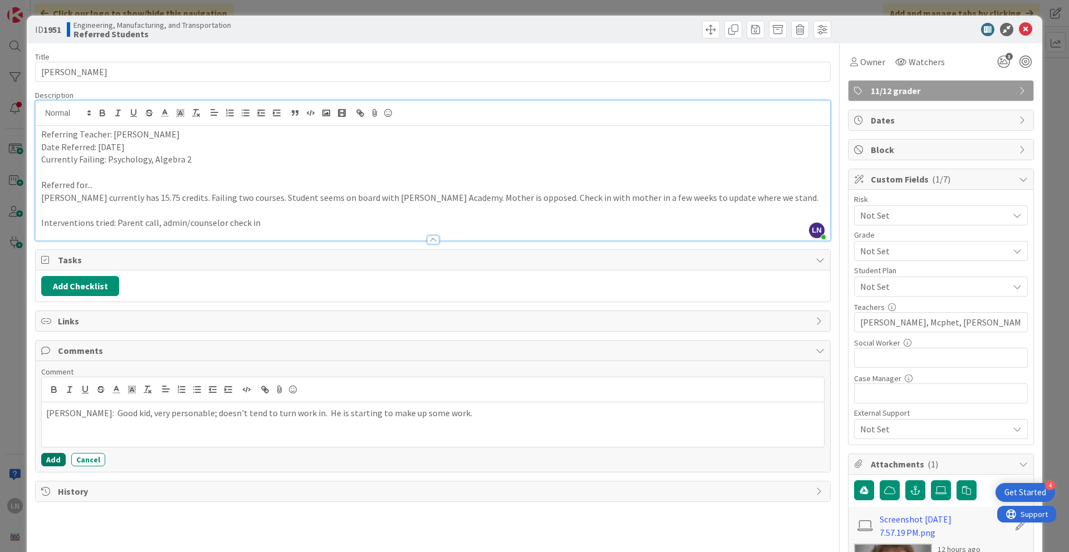
click at [49, 378] on button "Add" at bounding box center [53, 459] width 25 height 13
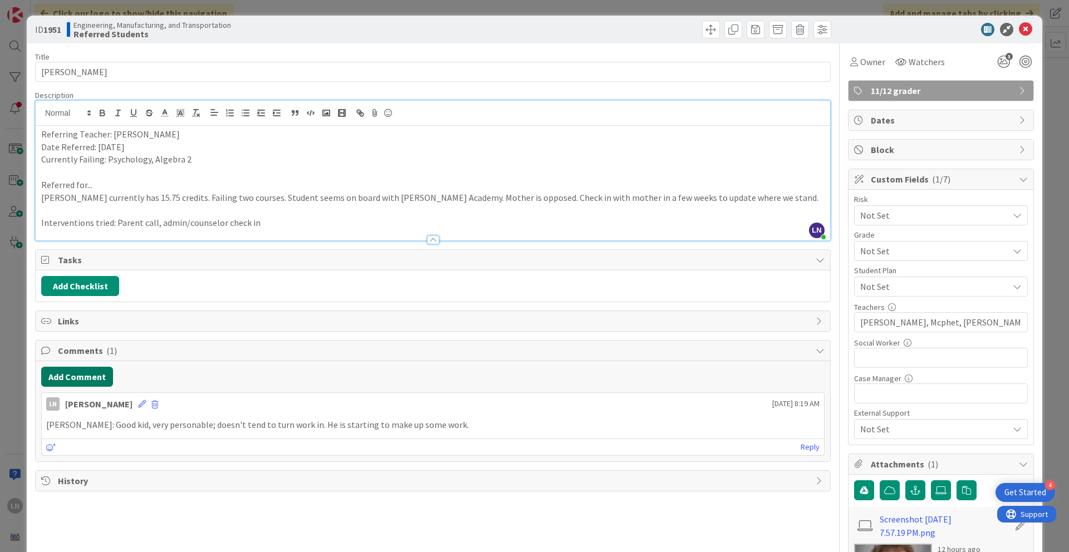
click at [99, 378] on button "Add Comment" at bounding box center [77, 377] width 72 height 20
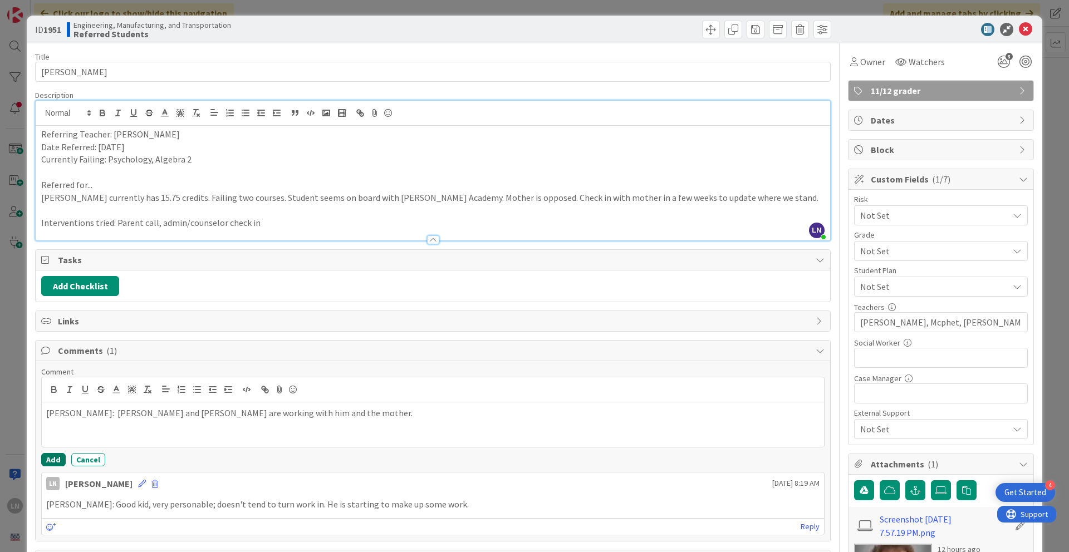
click at [51, 378] on button "Add" at bounding box center [53, 459] width 25 height 13
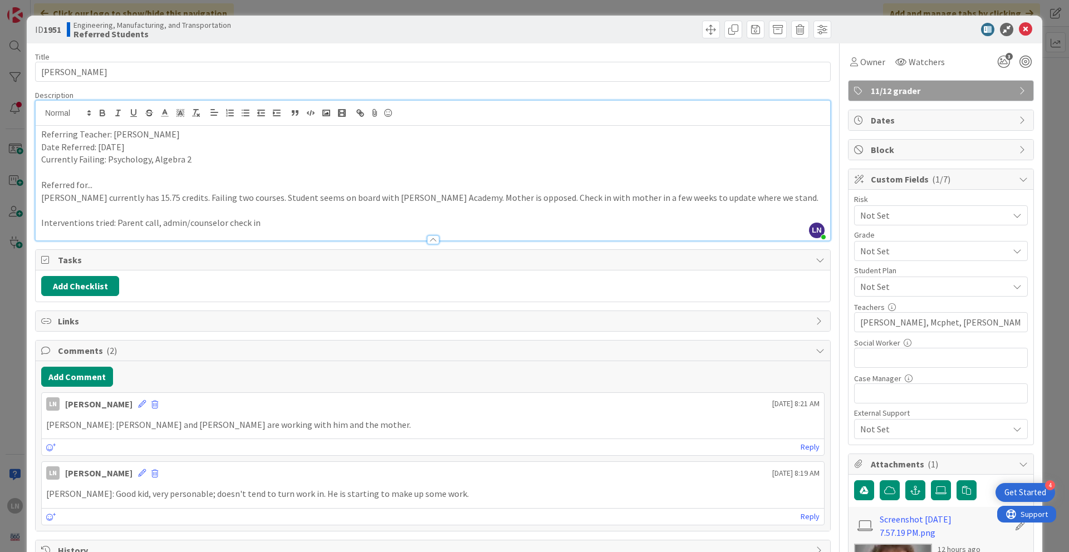
click at [790, 194] on div "ID 1951 Engineering, Manufacturing, and Transportation Referred Students Title …" at bounding box center [534, 276] width 1069 height 552
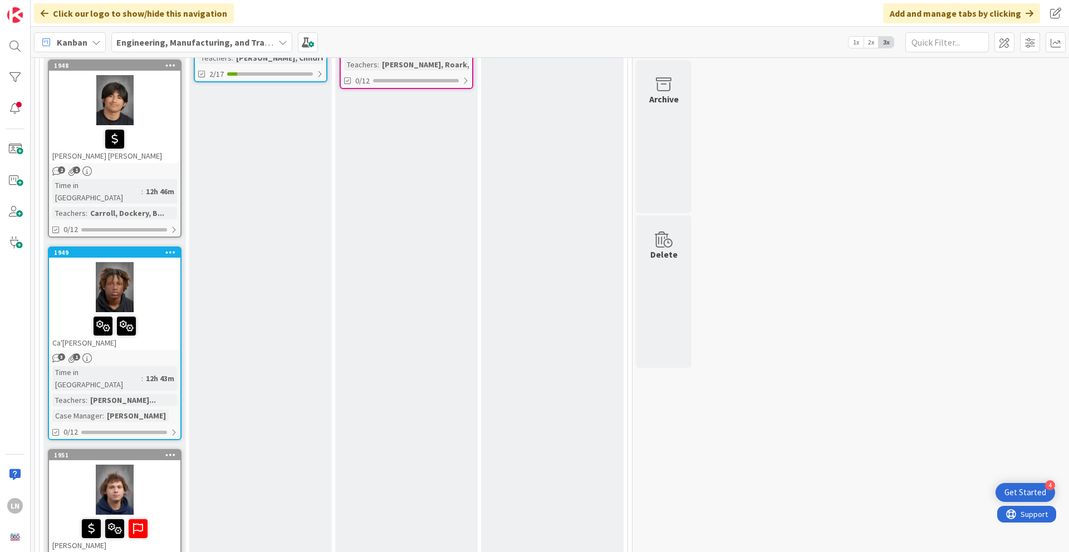
click at [187, 343] on div "10 Referred Students Add Card... 1918 [PERSON_NAME] 2 1 Time in [GEOGRAPHIC_DAT…" at bounding box center [115, 559] width 146 height 1870
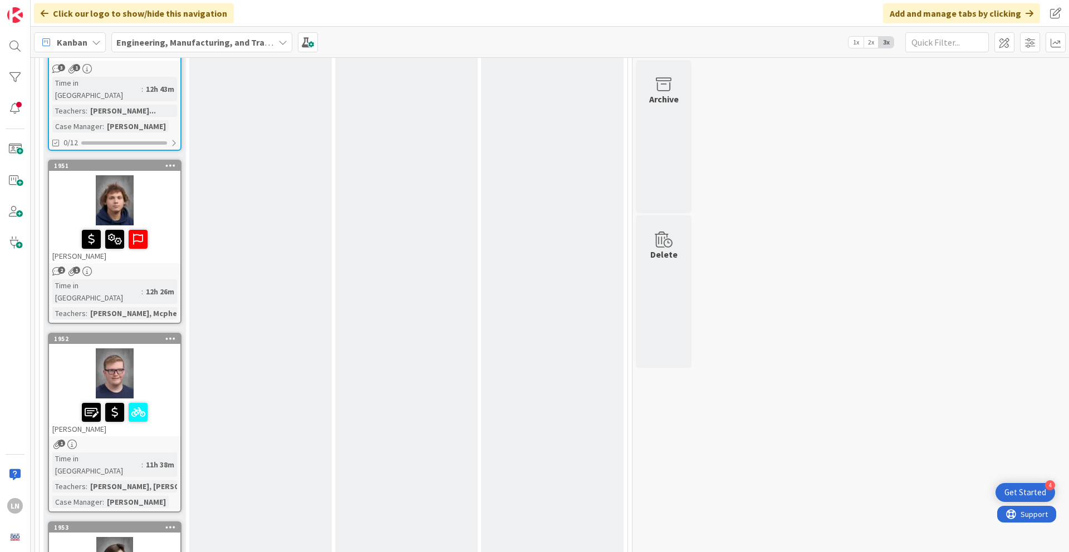
scroll to position [825, 0]
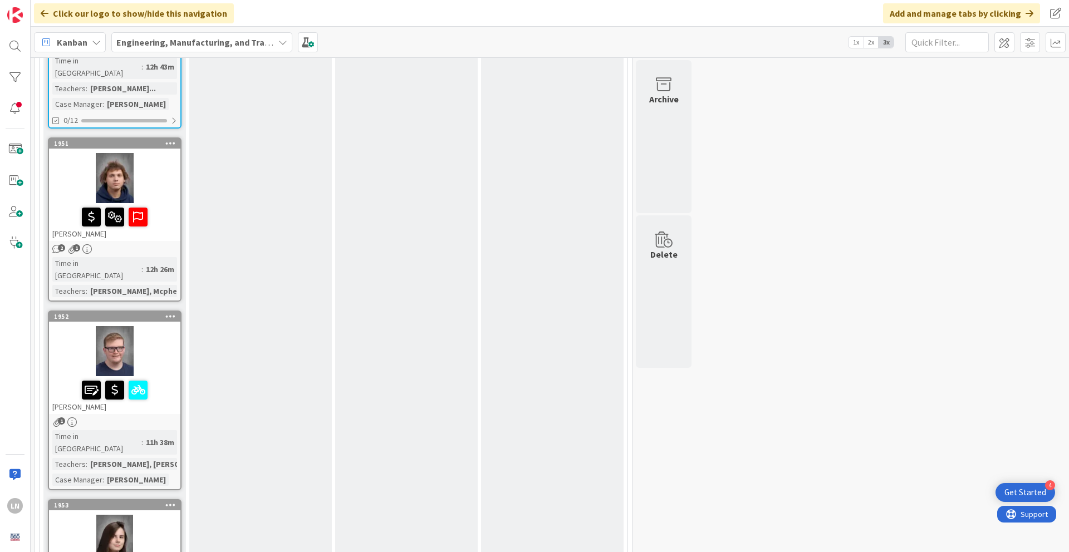
click at [168, 326] on div at bounding box center [114, 351] width 131 height 50
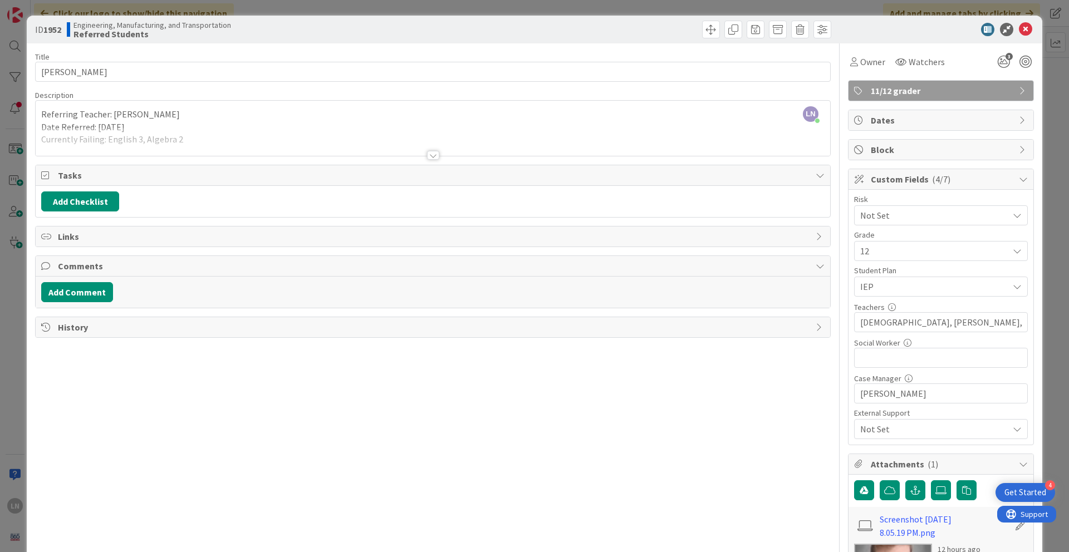
click at [430, 155] on div at bounding box center [433, 155] width 12 height 9
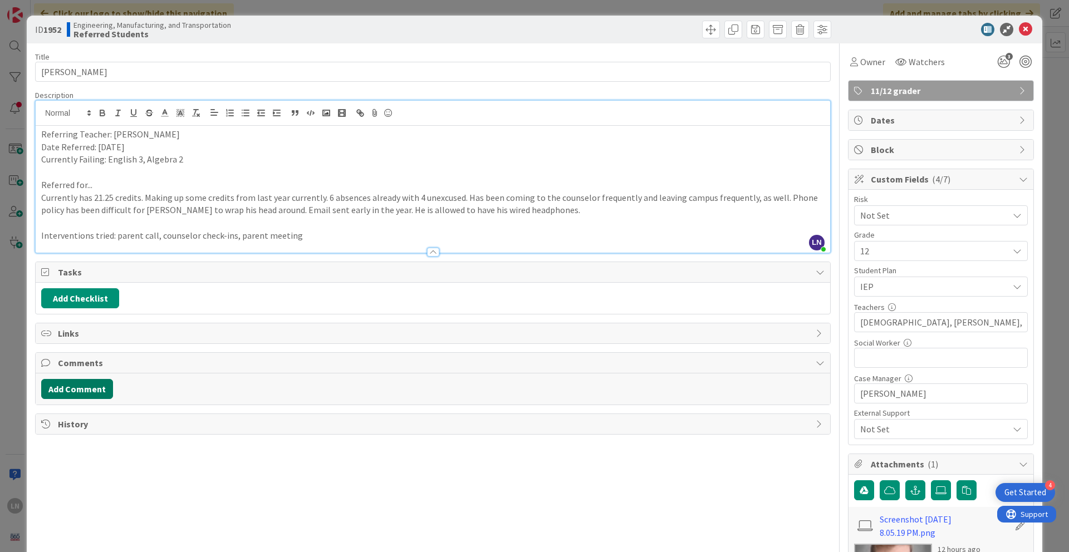
click at [100, 378] on button "Add Comment" at bounding box center [77, 389] width 72 height 20
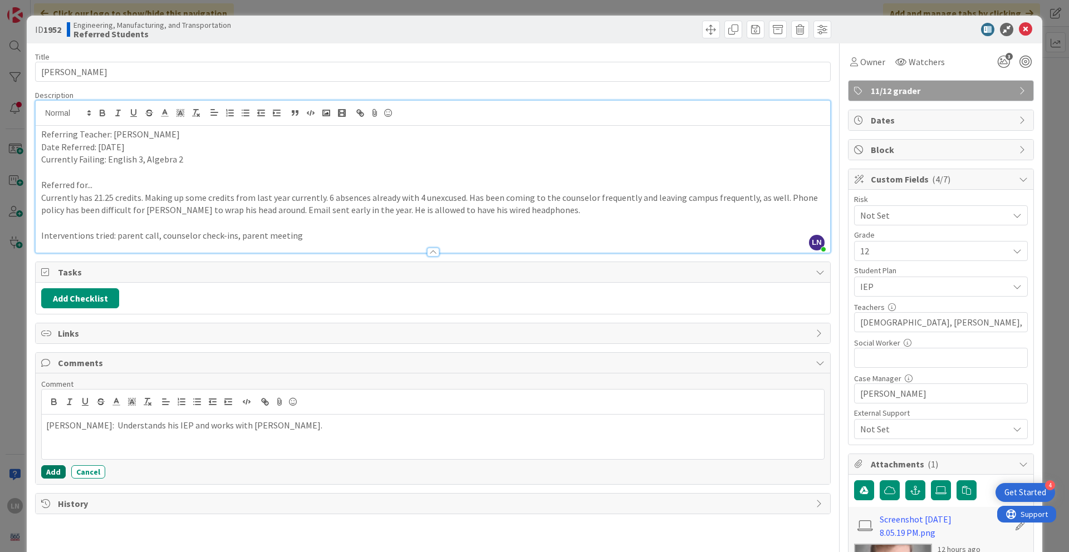
click at [51, 378] on button "Add" at bounding box center [53, 472] width 25 height 13
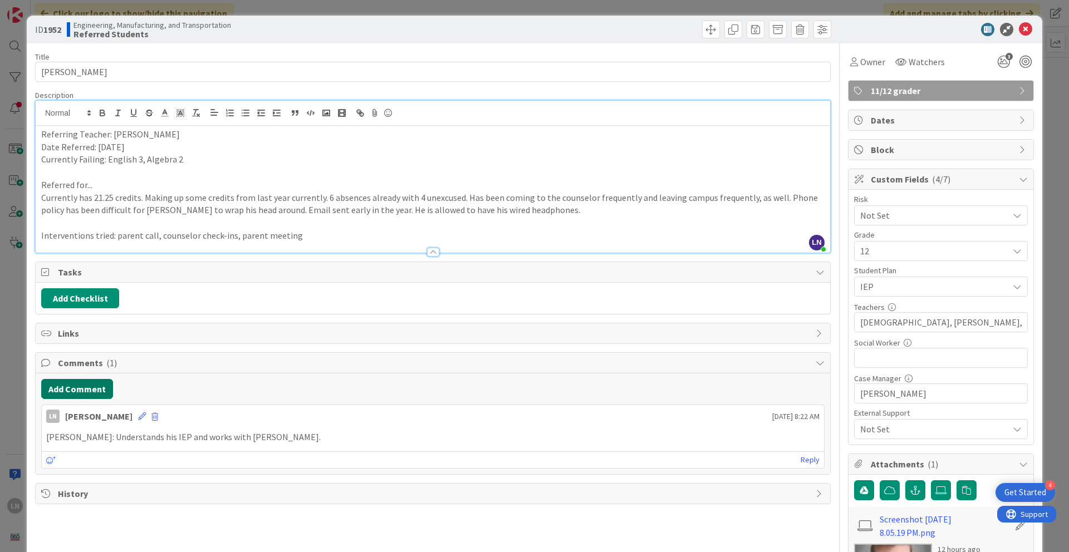
click at [97, 378] on button "Add Comment" at bounding box center [77, 389] width 72 height 20
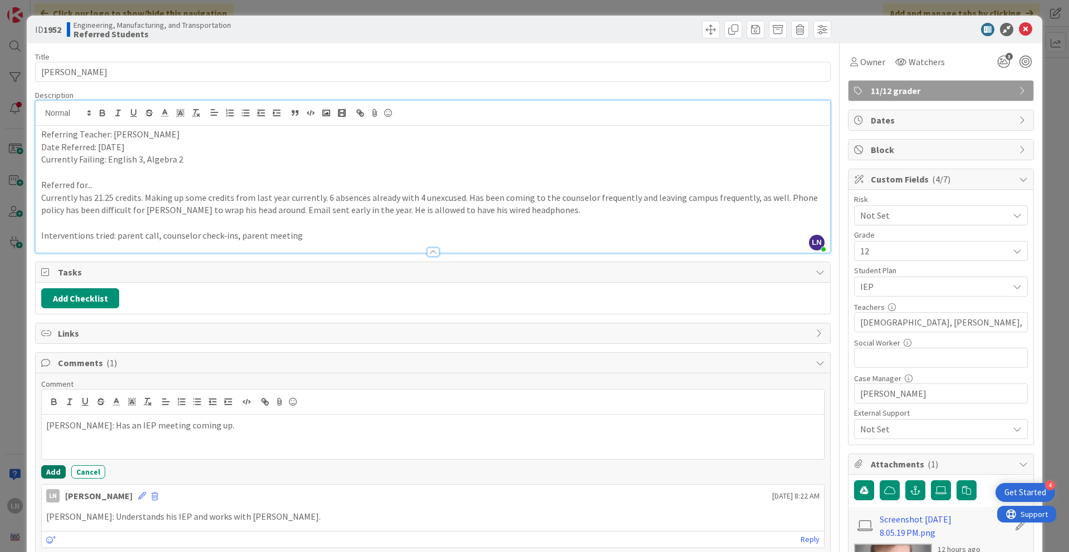
click at [60, 378] on button "Add" at bounding box center [53, 472] width 25 height 13
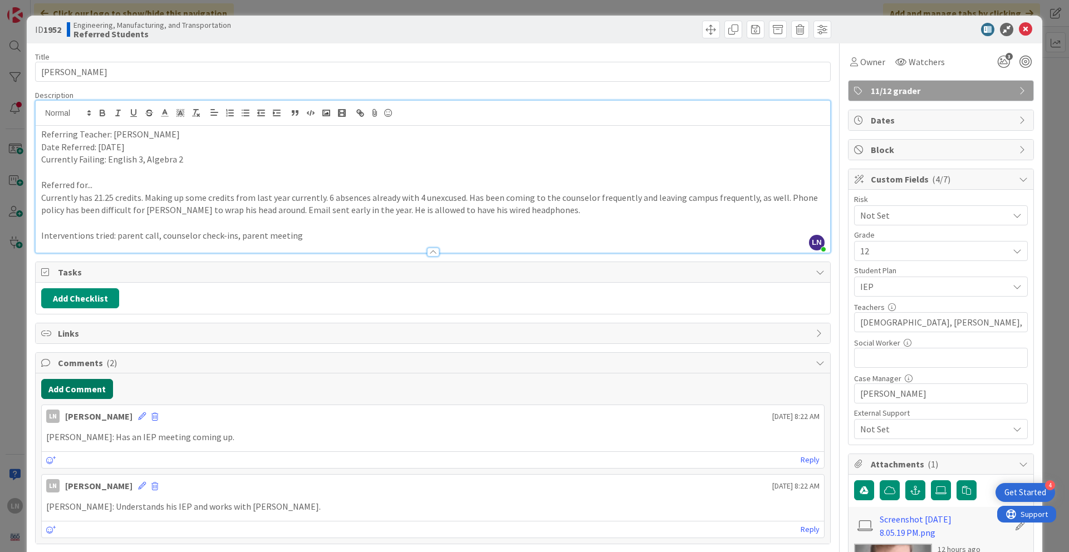
click at [90, 378] on button "Add Comment" at bounding box center [77, 389] width 72 height 20
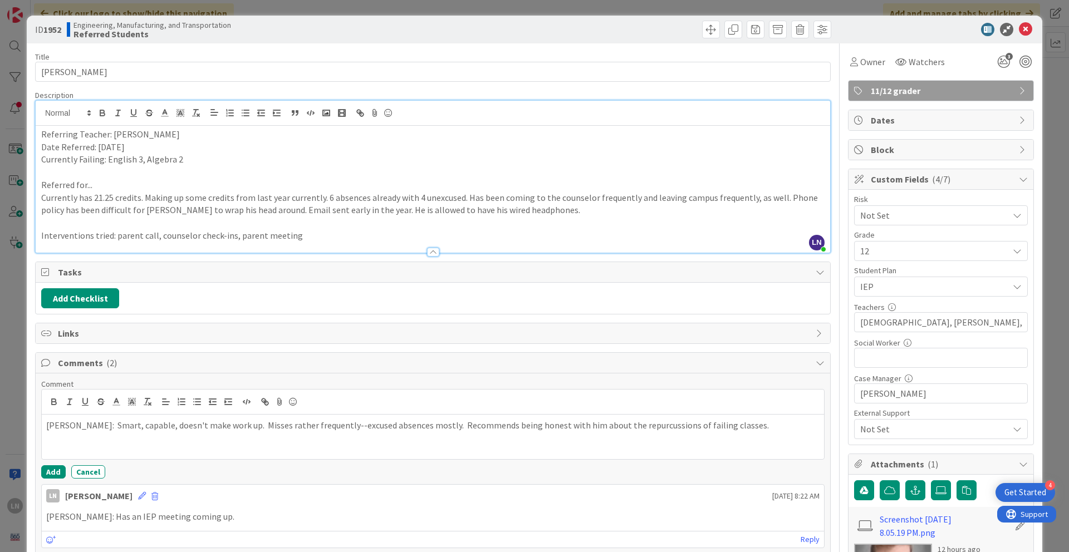
click at [607, 378] on p "[PERSON_NAME]: Smart, capable, doesn't make work up. Misses rather frequently--…" at bounding box center [432, 425] width 773 height 13
click at [526, 378] on div "[PERSON_NAME]: Smart, capable, doesn't make work up. Misses rather frequently--…" at bounding box center [433, 437] width 782 height 45
click at [55, 378] on button "Add" at bounding box center [53, 472] width 25 height 13
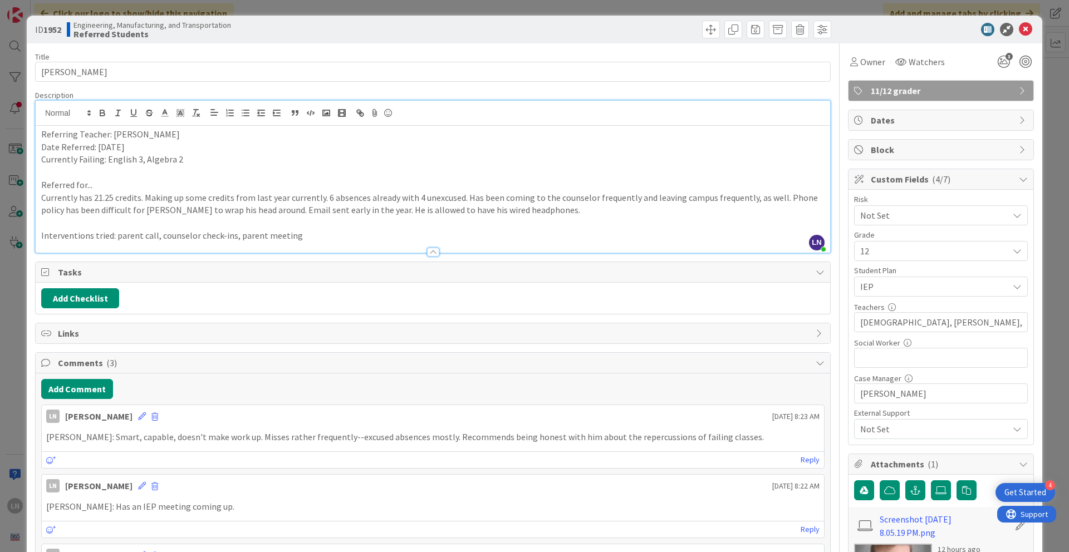
click at [790, 99] on div "ID 1952 Engineering, Manufacturing, and Transportation Referred Students Title …" at bounding box center [534, 276] width 1069 height 552
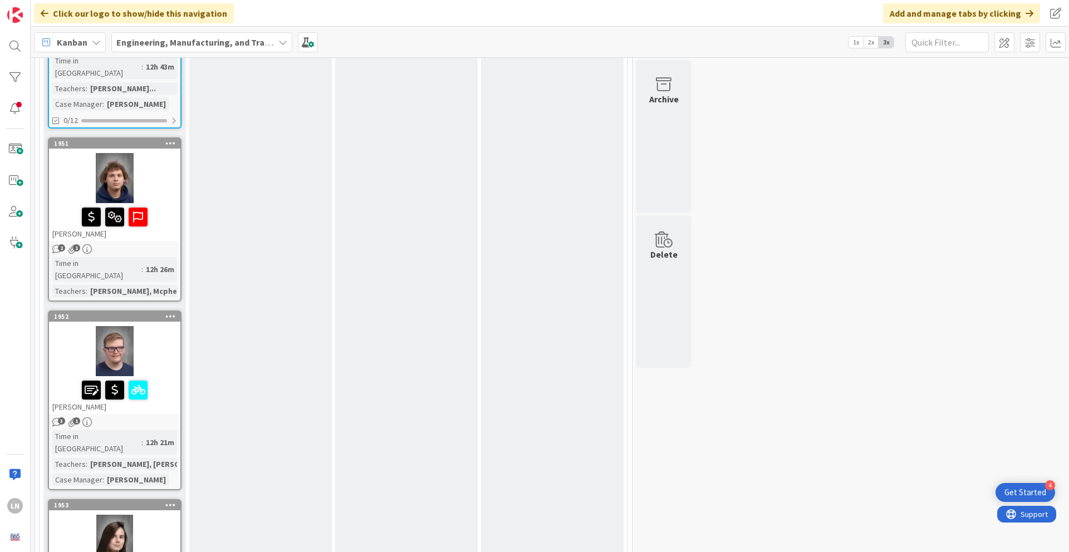
click at [790, 269] on div "16 EMT 16 Academy Students (10th Grade) 10 Referred Students Add Card... 1918 […" at bounding box center [550, 323] width 1034 height 2176
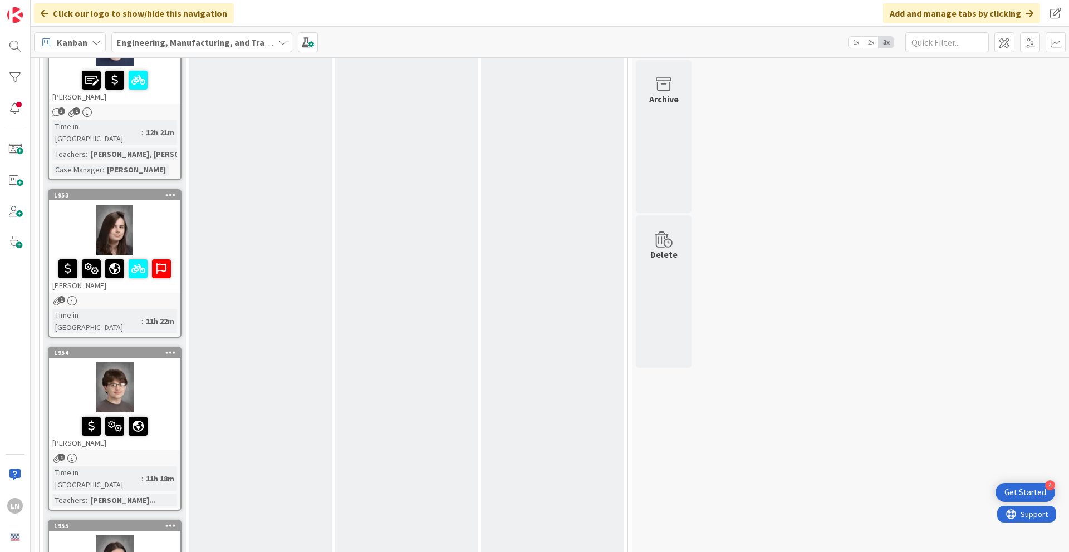
scroll to position [1136, 0]
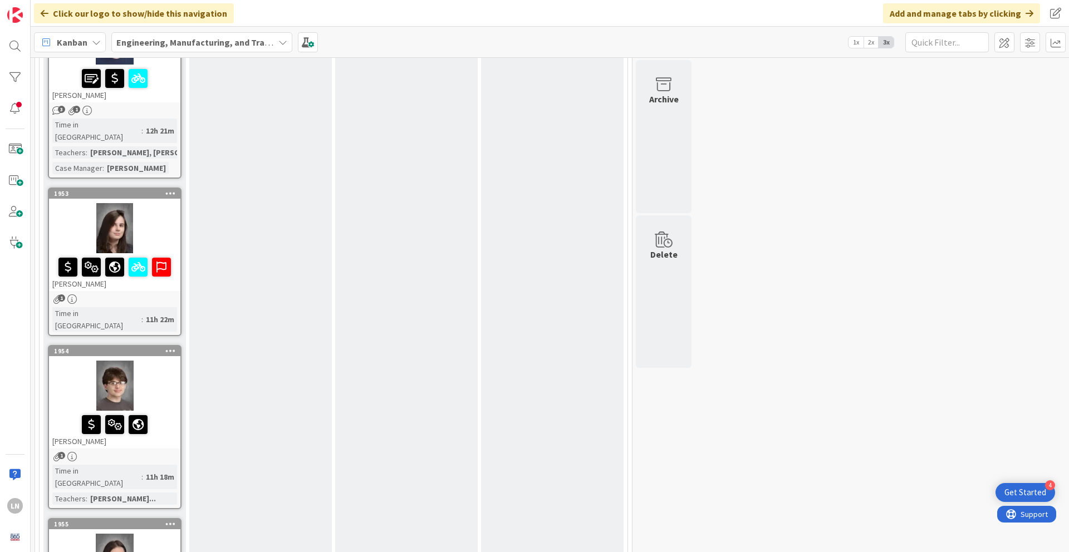
click at [156, 203] on div at bounding box center [114, 228] width 131 height 50
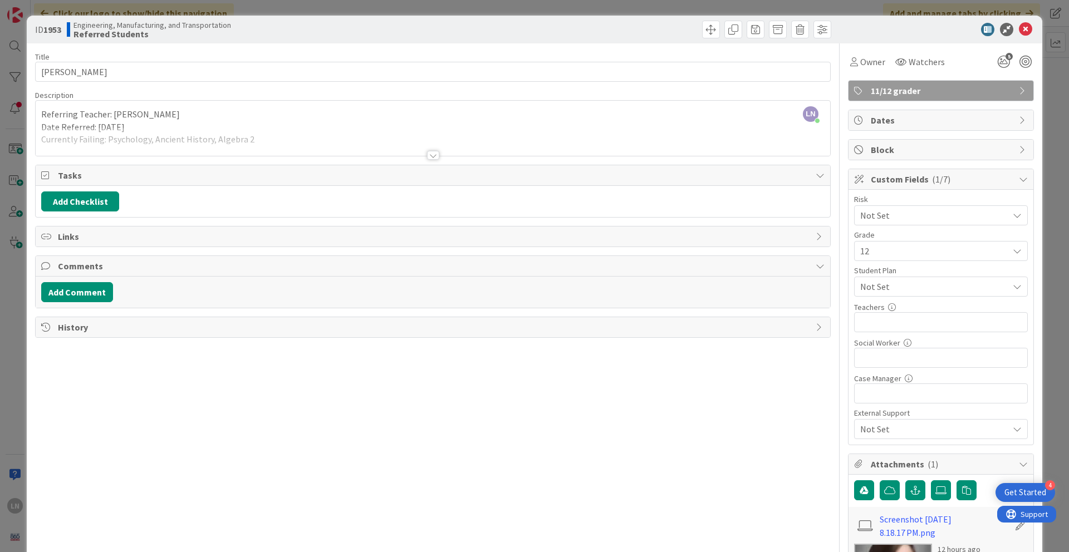
click at [436, 155] on div at bounding box center [433, 155] width 12 height 9
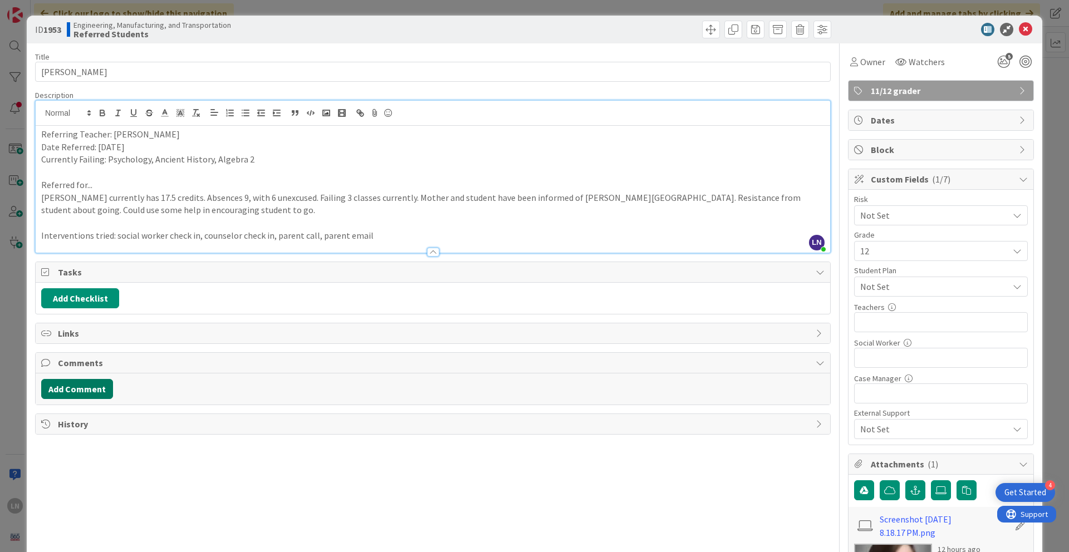
click at [99, 378] on button "Add Comment" at bounding box center [77, 389] width 72 height 20
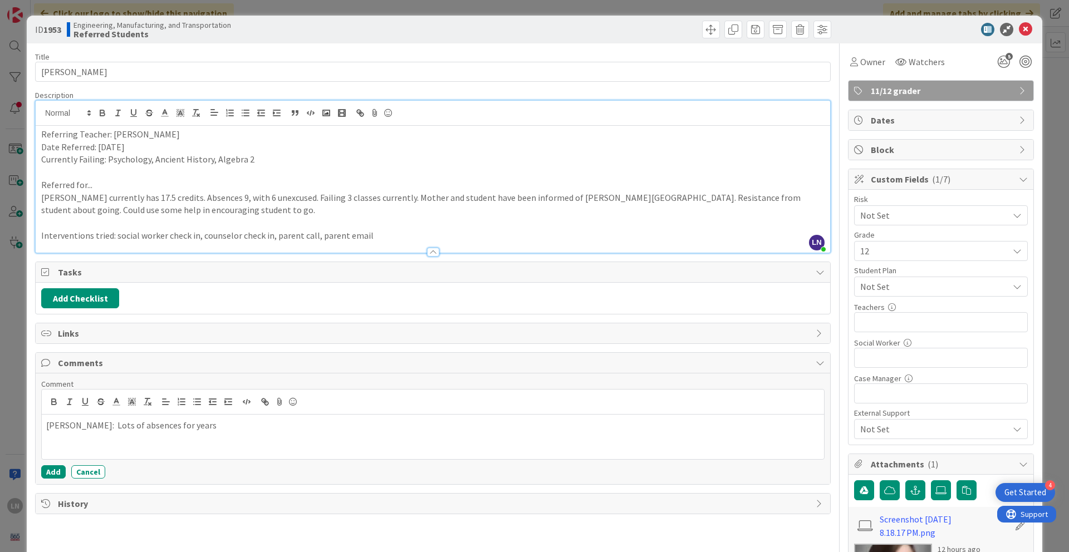
click at [71, 378] on p "[PERSON_NAME]: Lots of absences for years" at bounding box center [432, 425] width 773 height 13
click at [222, 378] on p "[PERSON_NAME] & [PERSON_NAME]: Lots of absences for years" at bounding box center [432, 425] width 773 height 13
click at [53, 378] on button "Add" at bounding box center [53, 472] width 25 height 13
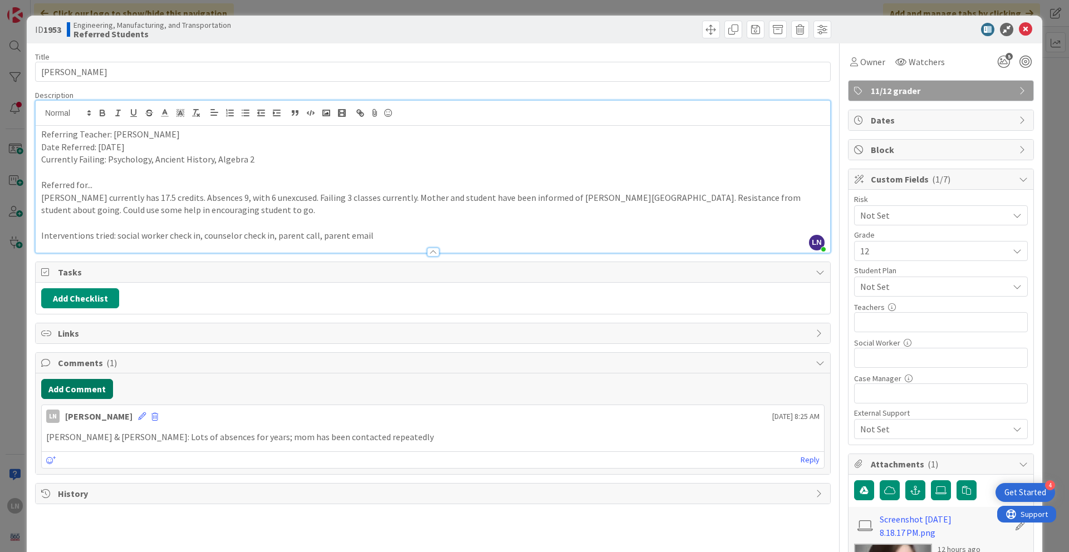
click at [87, 378] on button "Add Comment" at bounding box center [77, 389] width 72 height 20
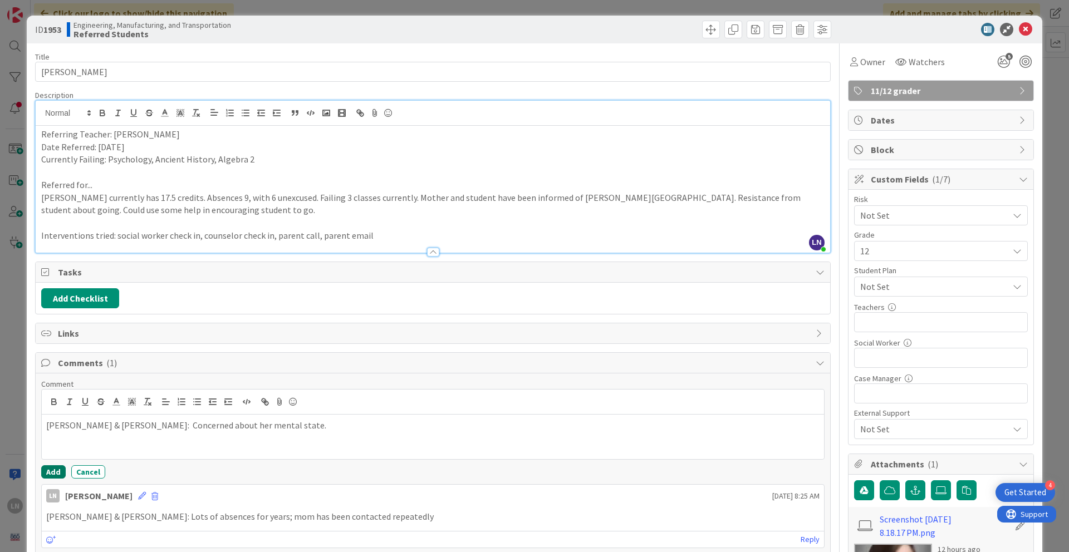
click at [58, 378] on button "Add" at bounding box center [53, 472] width 25 height 13
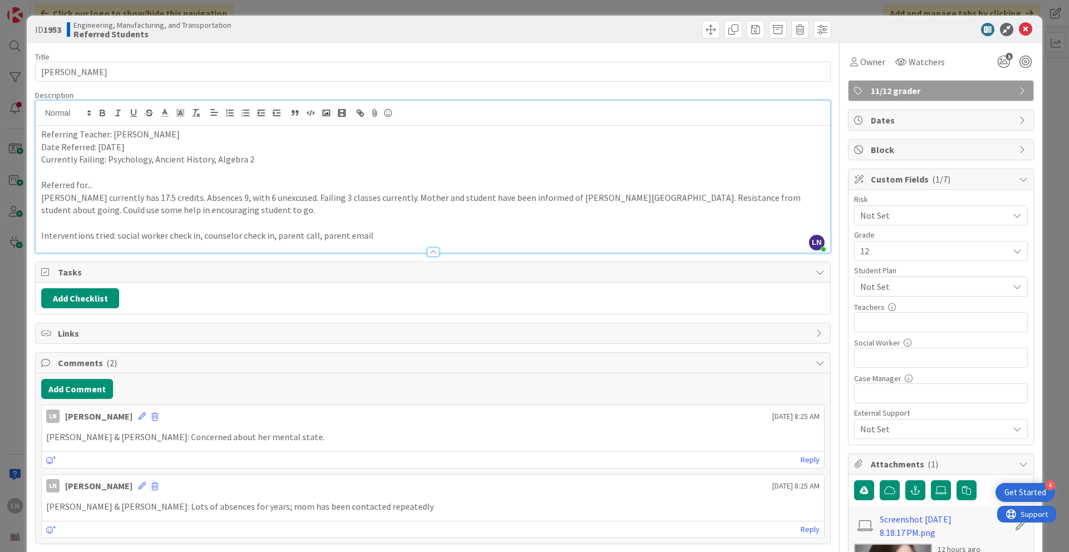
click at [790, 241] on div "ID 1953 Engineering, Manufacturing, and Transportation Referred Students Title …" at bounding box center [534, 276] width 1069 height 552
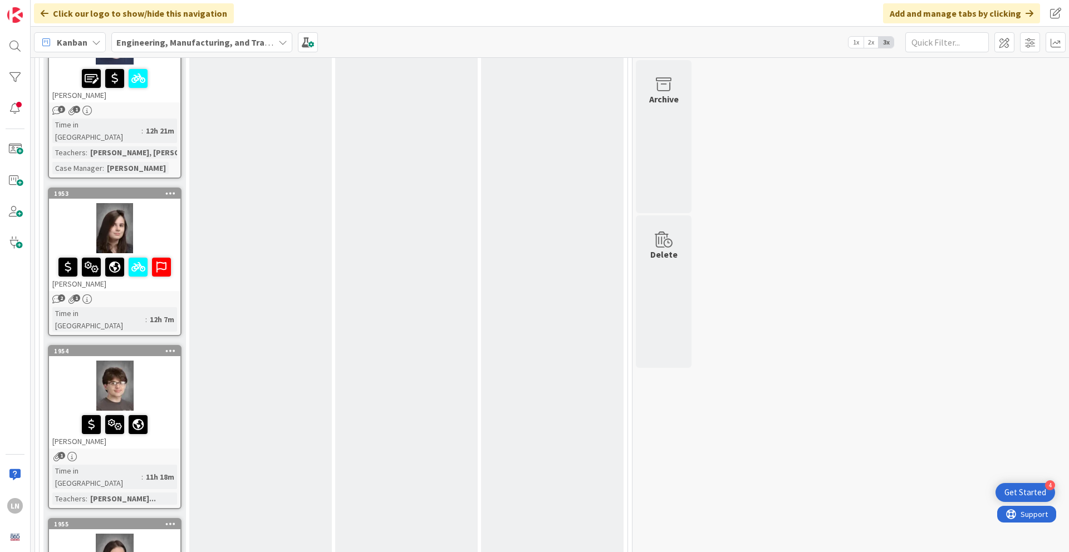
click at [660, 378] on div "Archive Delete" at bounding box center [663, 12] width 59 height 2176
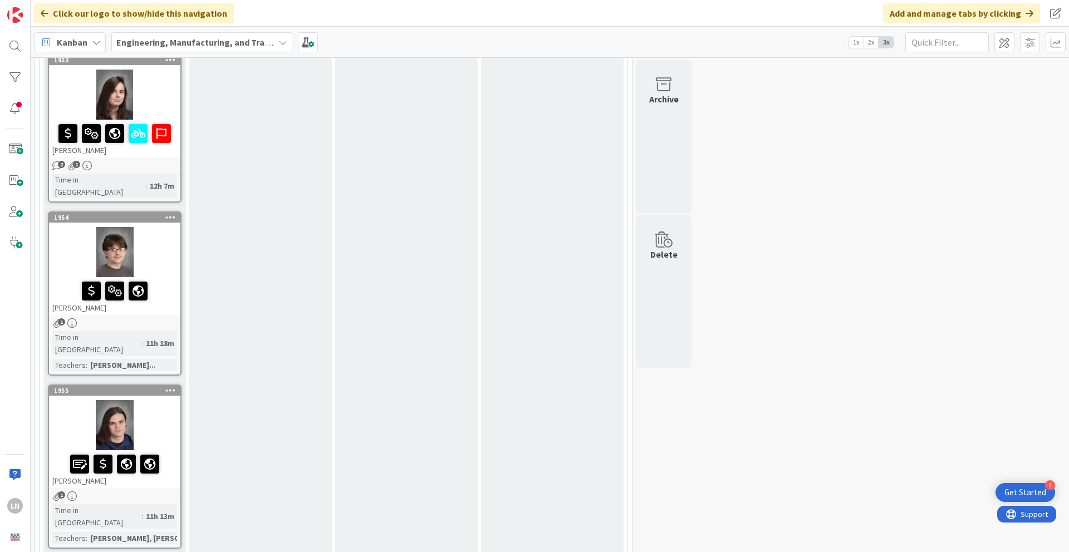
scroll to position [1292, 0]
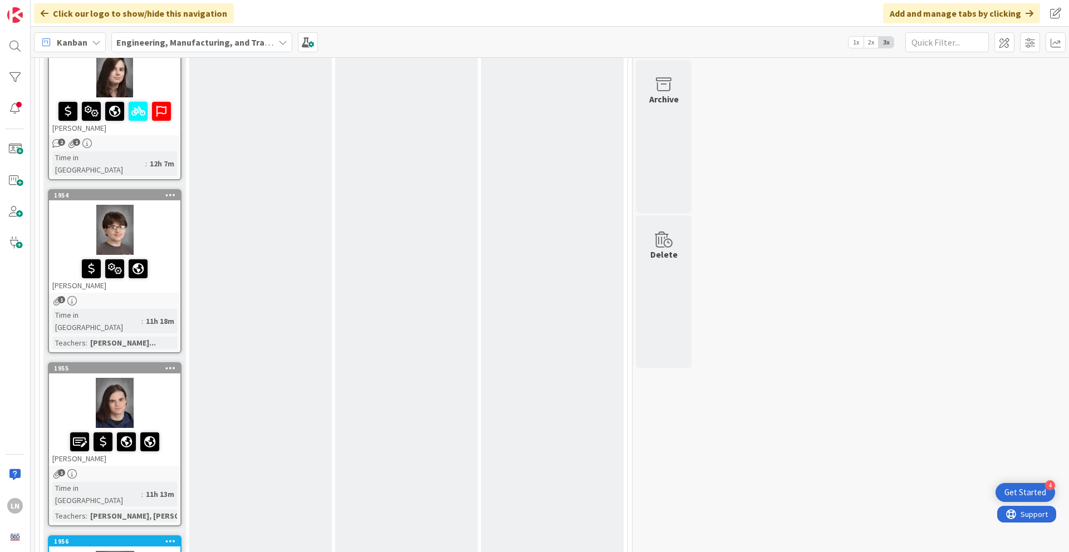
click at [168, 205] on div at bounding box center [114, 230] width 131 height 50
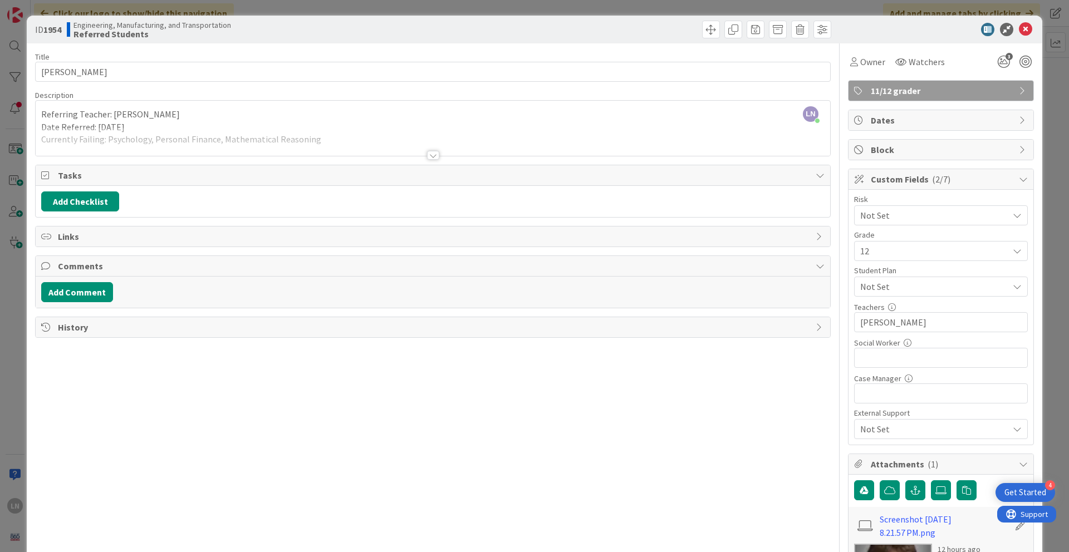
click at [433, 152] on div at bounding box center [433, 155] width 12 height 9
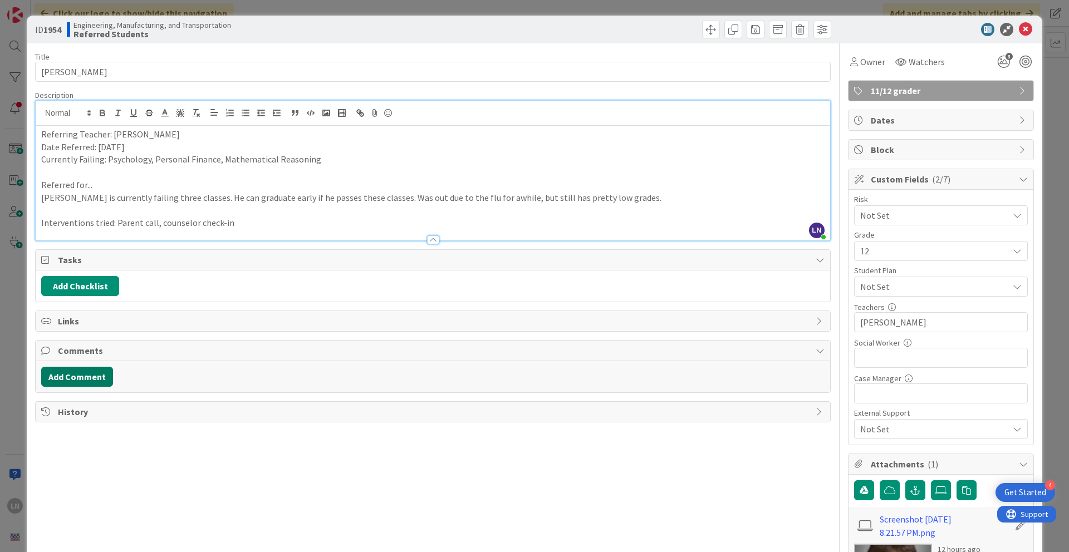
click at [91, 373] on button "Add Comment" at bounding box center [77, 377] width 72 height 20
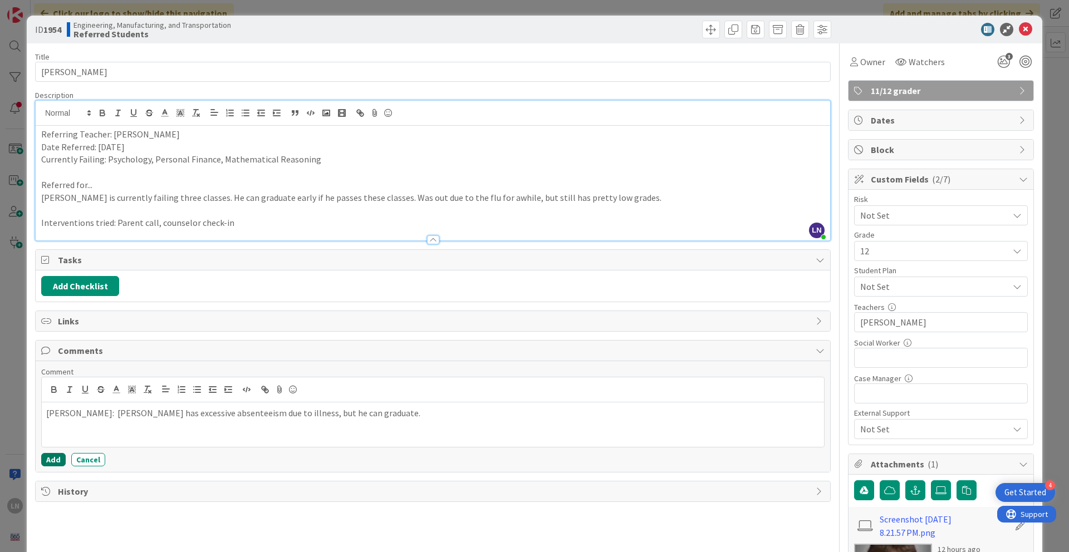
click at [50, 378] on button "Add" at bounding box center [53, 459] width 25 height 13
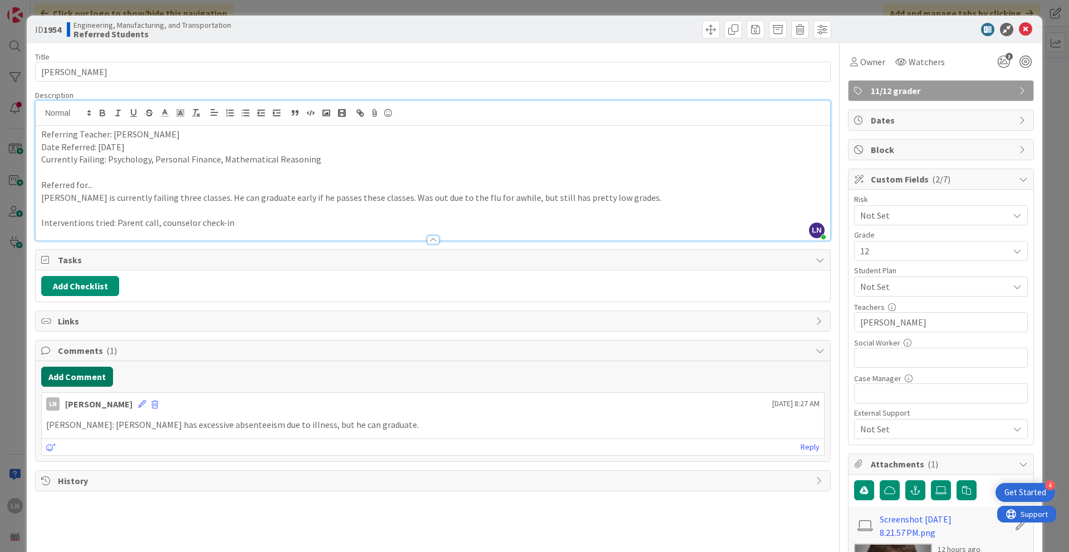
click at [100, 376] on button "Add Comment" at bounding box center [77, 377] width 72 height 20
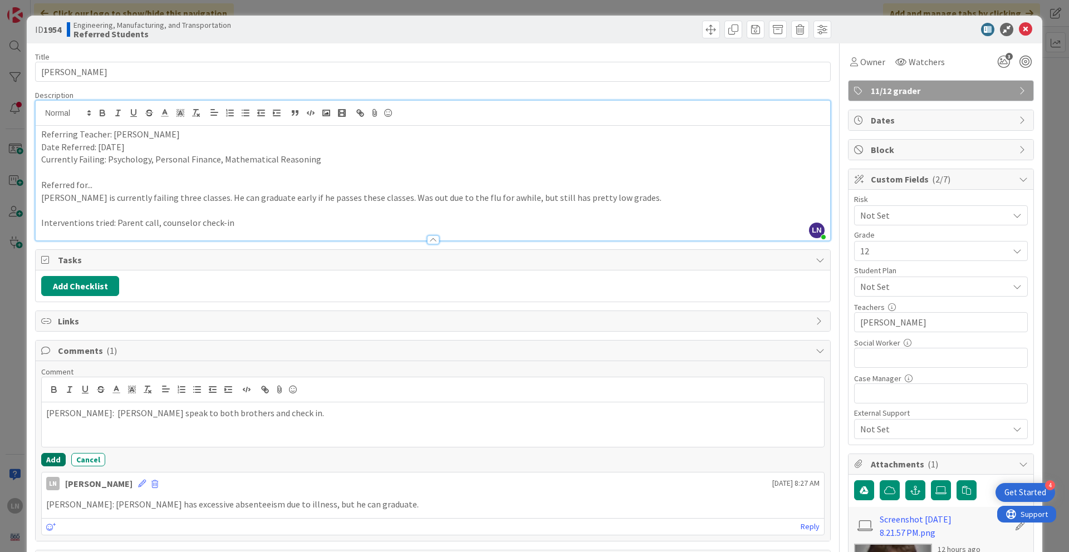
click at [56, 378] on button "Add" at bounding box center [53, 459] width 25 height 13
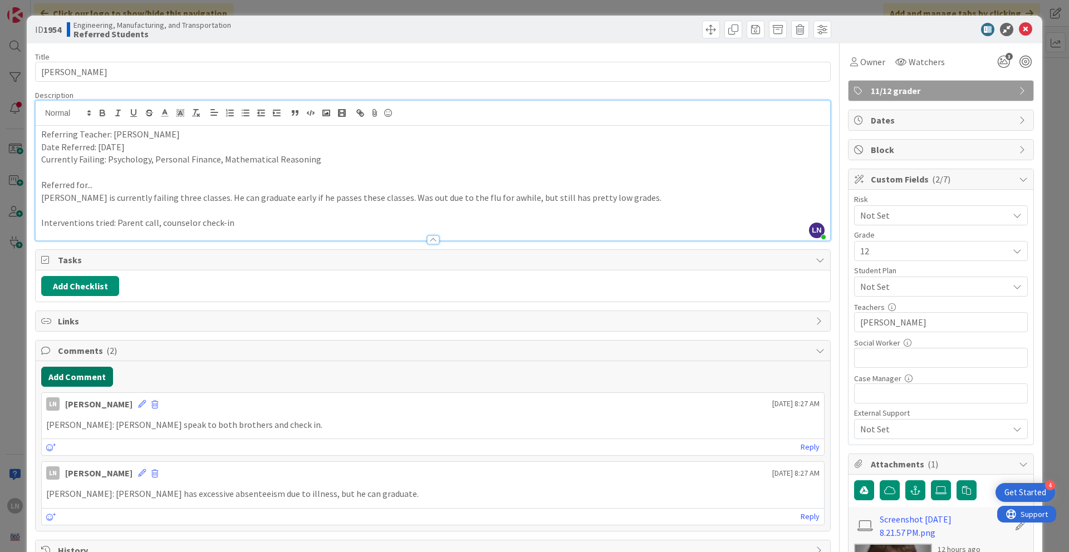
click at [98, 375] on button "Add Comment" at bounding box center [77, 377] width 72 height 20
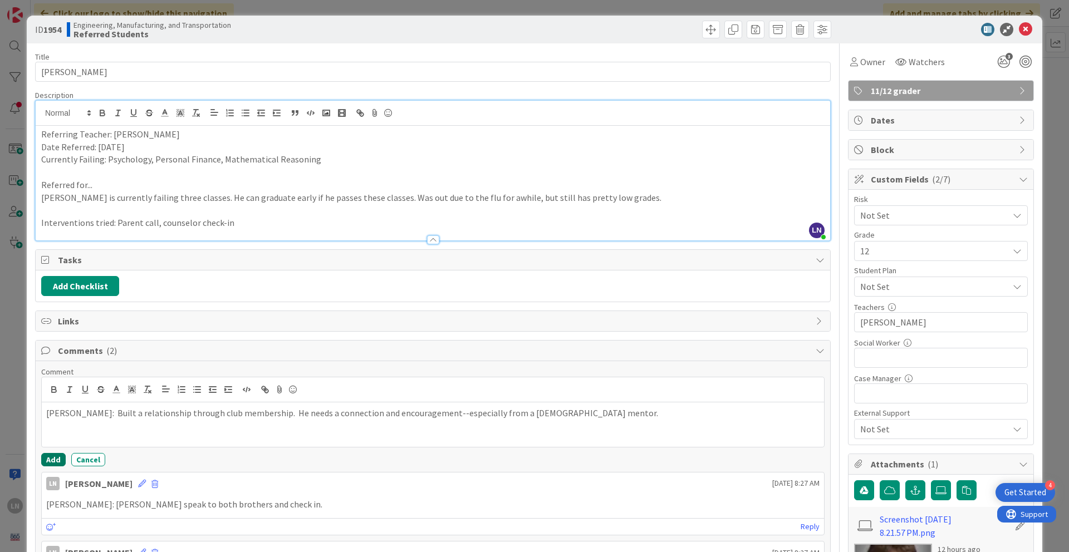
click at [48, 378] on button "Add" at bounding box center [53, 459] width 25 height 13
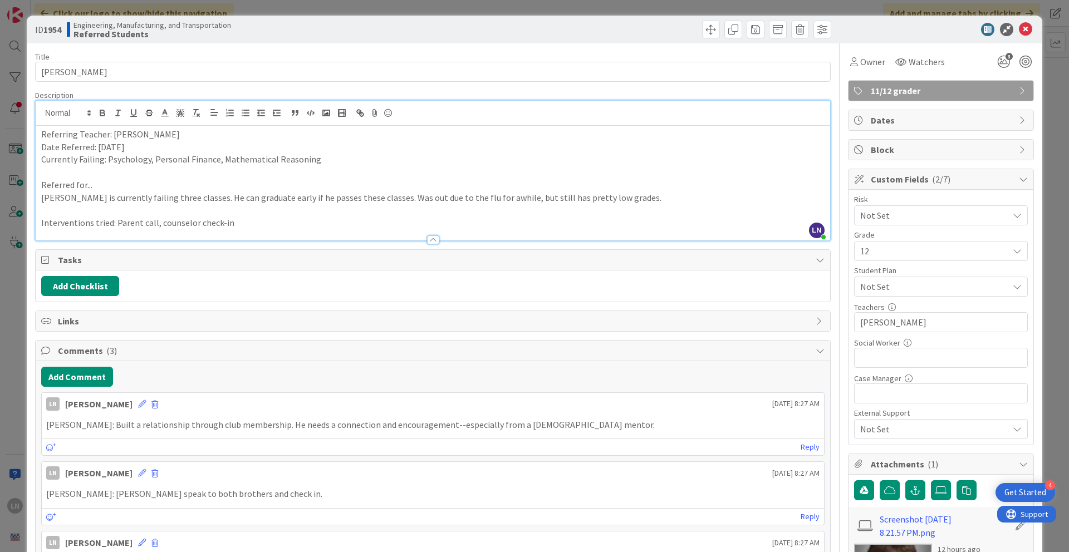
click at [790, 221] on div "ID 1954 Engineering, Manufacturing, and Transportation Referred Students Title …" at bounding box center [534, 276] width 1069 height 552
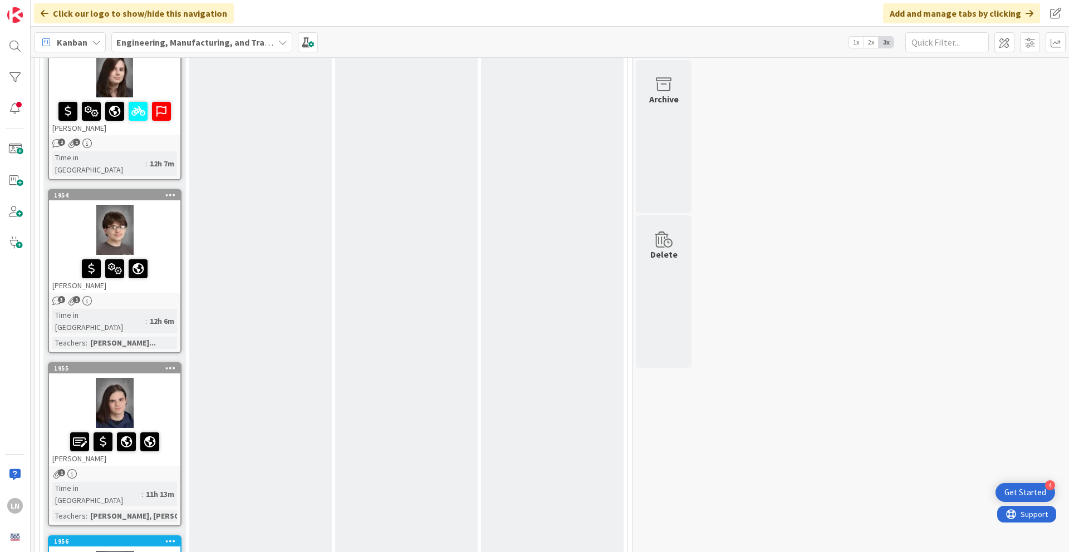
click at [163, 378] on div at bounding box center [114, 403] width 131 height 50
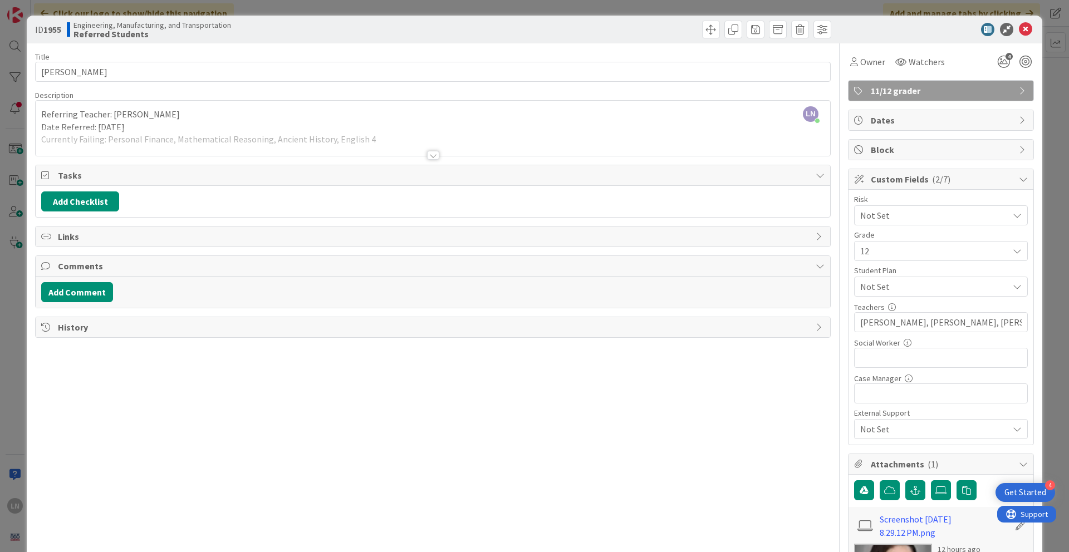
click at [435, 156] on div at bounding box center [433, 155] width 12 height 9
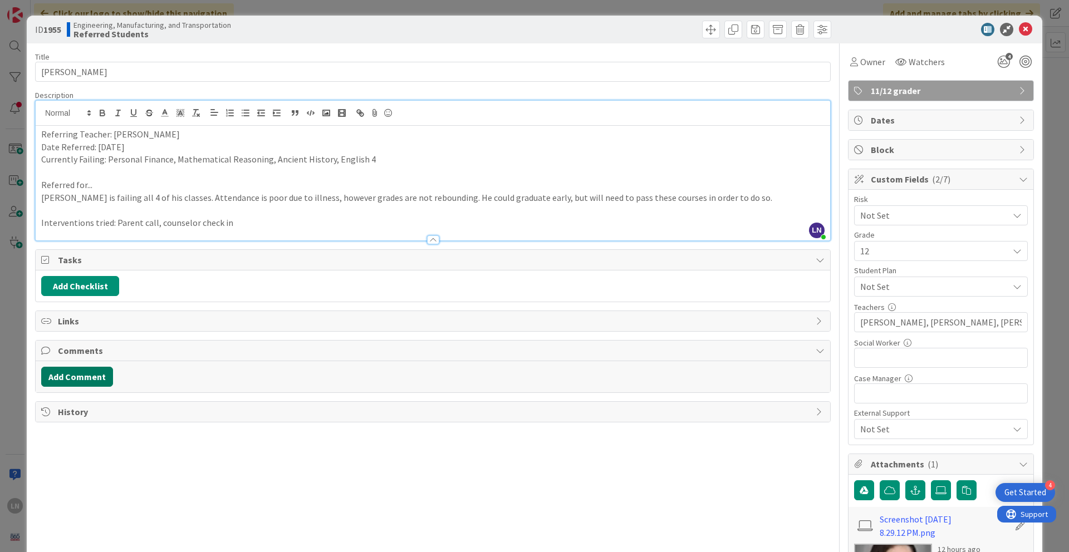
click at [103, 376] on button "Add Comment" at bounding box center [77, 377] width 72 height 20
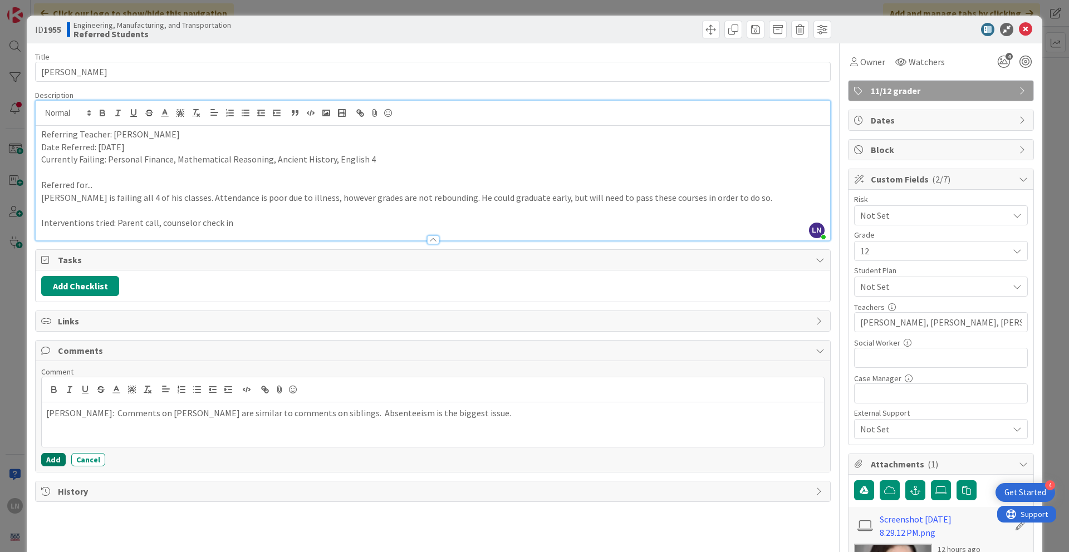
click at [56, 378] on button "Add" at bounding box center [53, 459] width 25 height 13
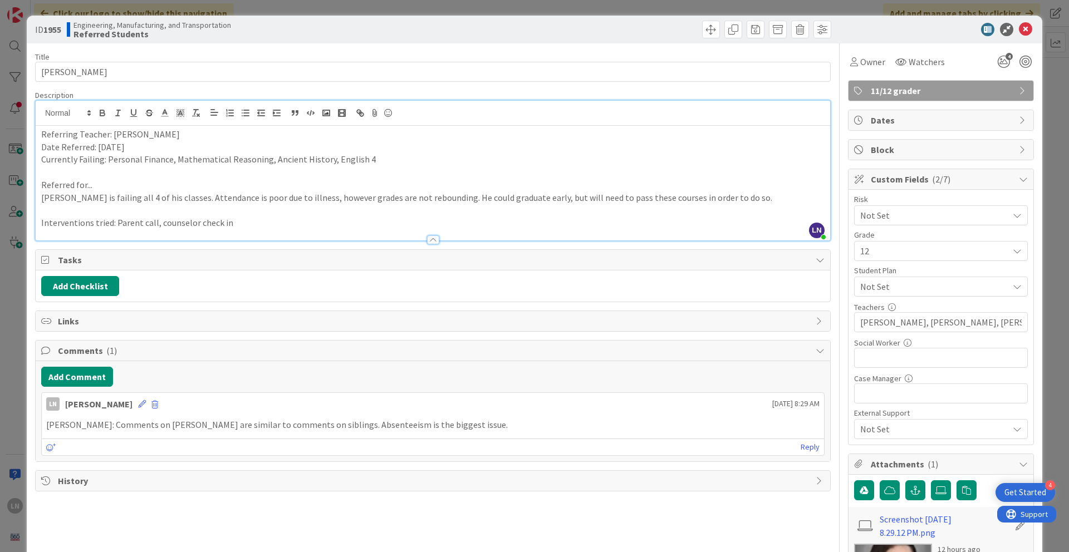
click at [790, 221] on div "ID 1955 Engineering, Manufacturing, and Transportation Referred Students Title …" at bounding box center [534, 276] width 1069 height 552
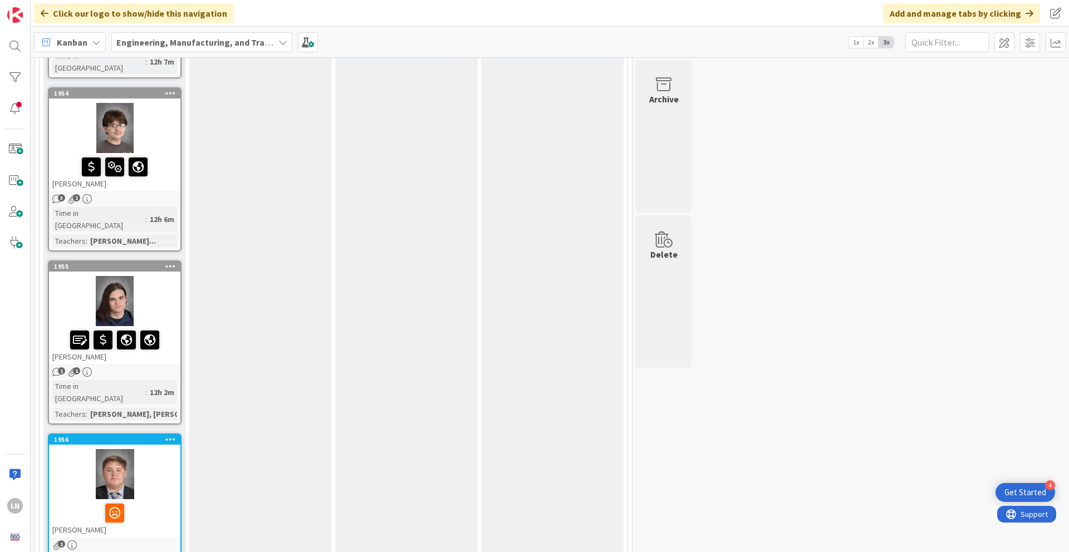
scroll to position [1404, 0]
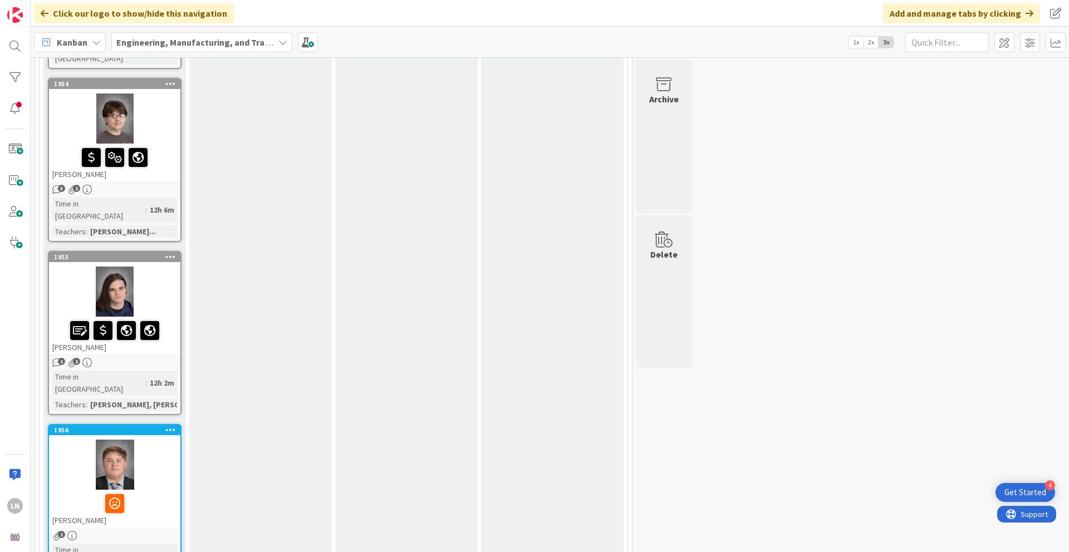
click at [164, 378] on div at bounding box center [114, 465] width 131 height 50
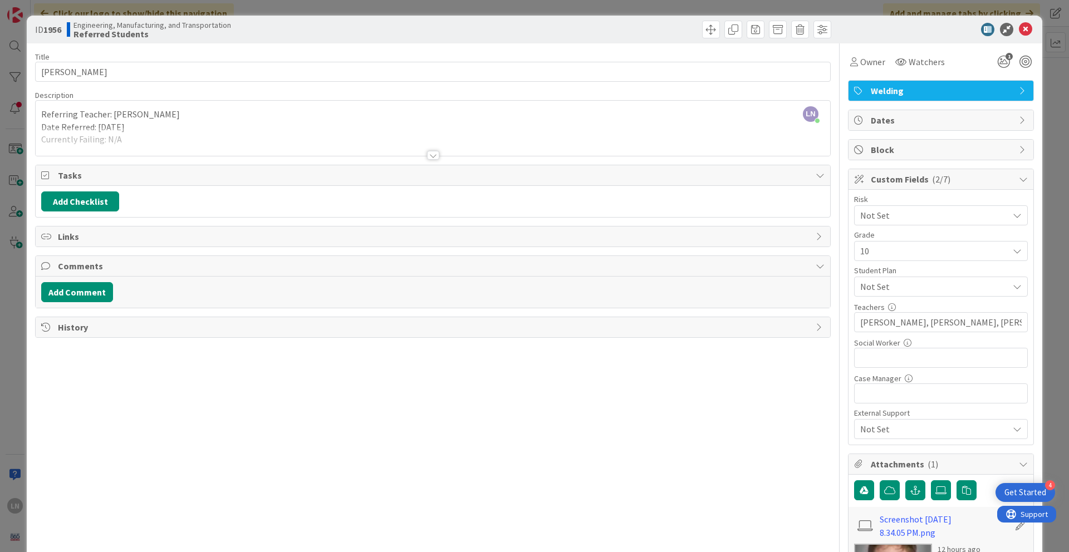
click at [435, 155] on div at bounding box center [433, 155] width 12 height 9
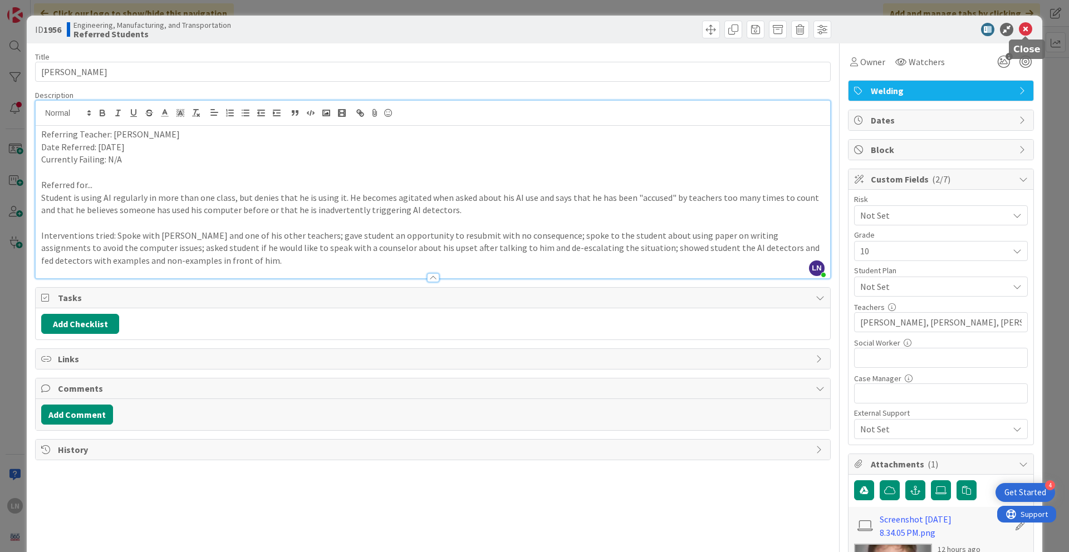
click at [790, 27] on icon at bounding box center [1025, 29] width 13 height 13
